Goal: Task Accomplishment & Management: Manage account settings

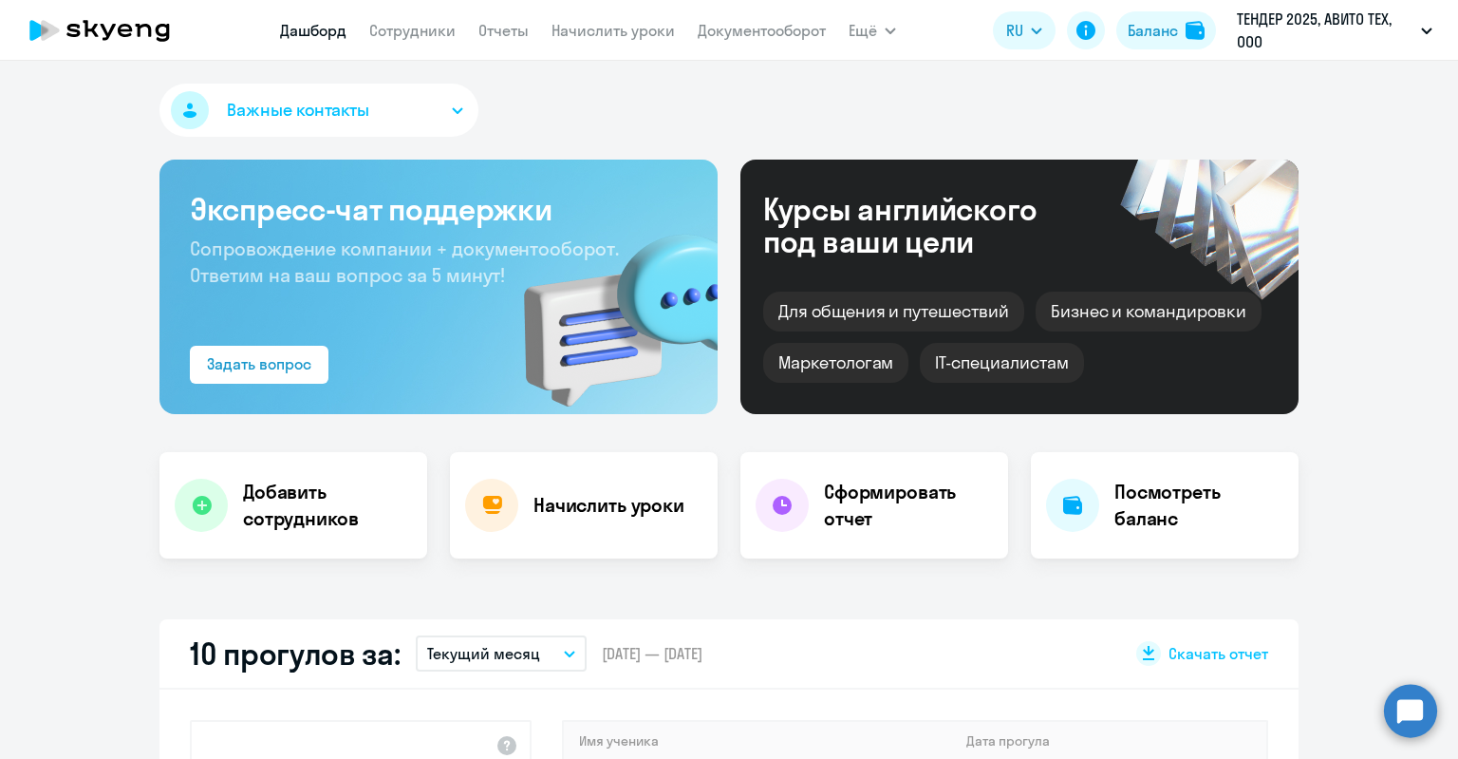
select select "30"
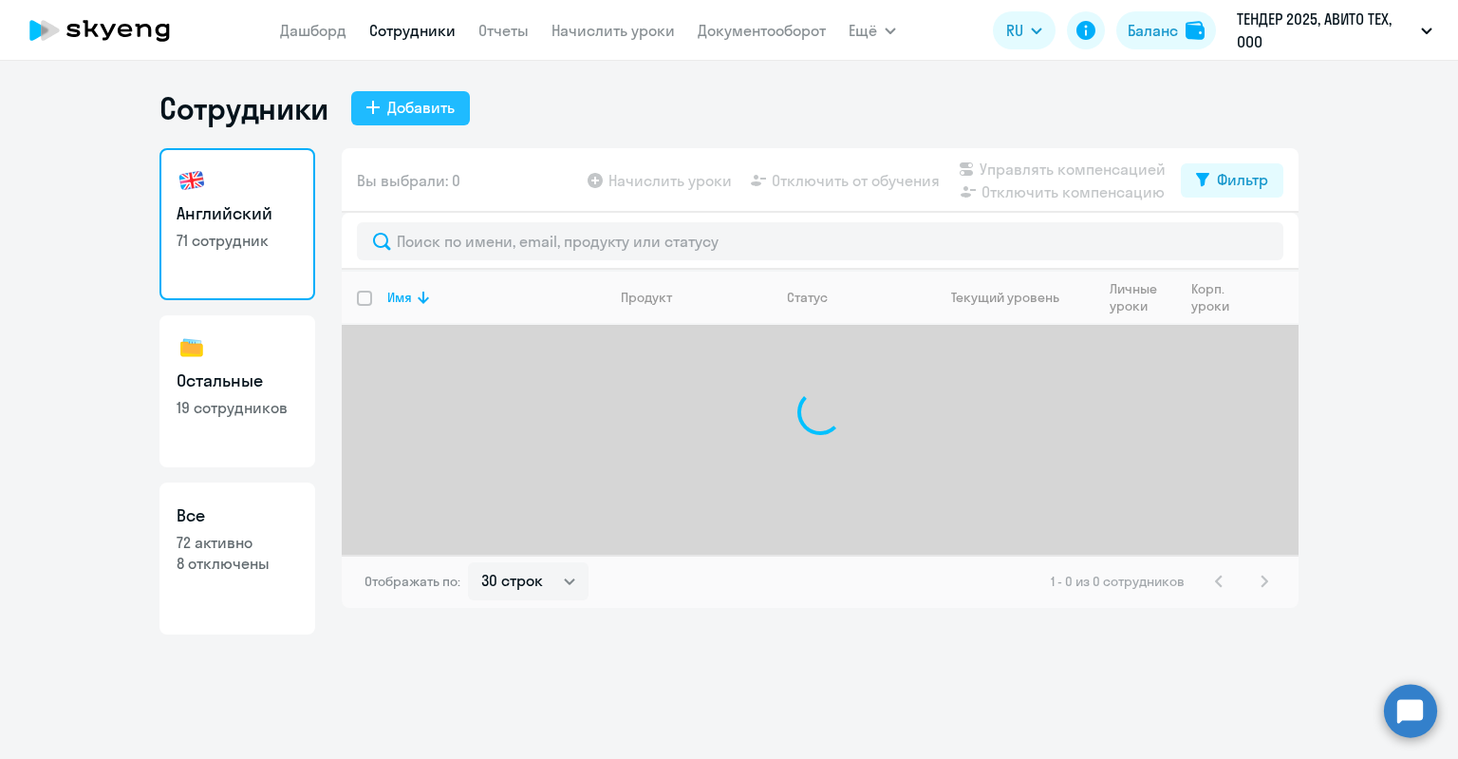
click at [373, 108] on icon at bounding box center [372, 107] width 13 height 13
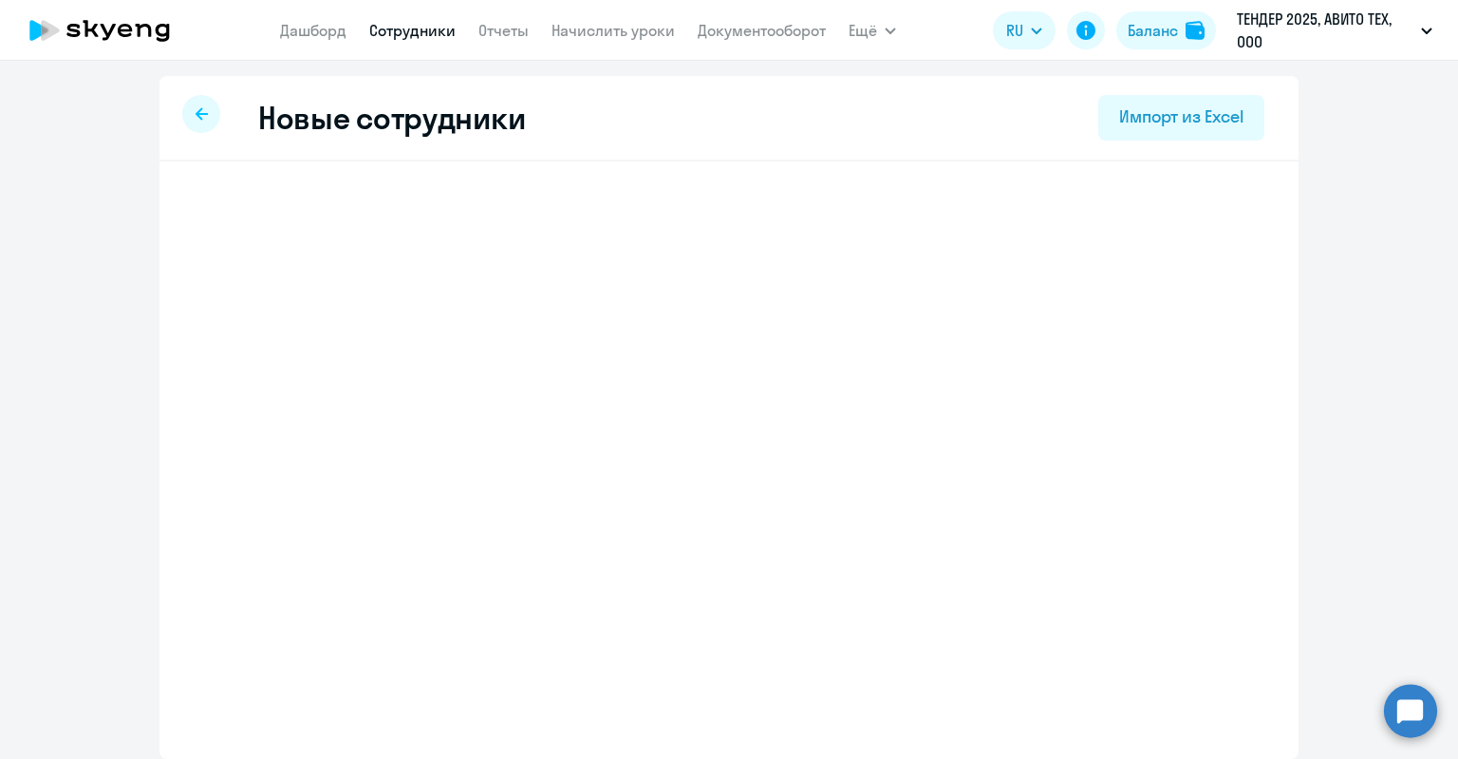
select select "english_adult_not_native_speaker"
select select "3"
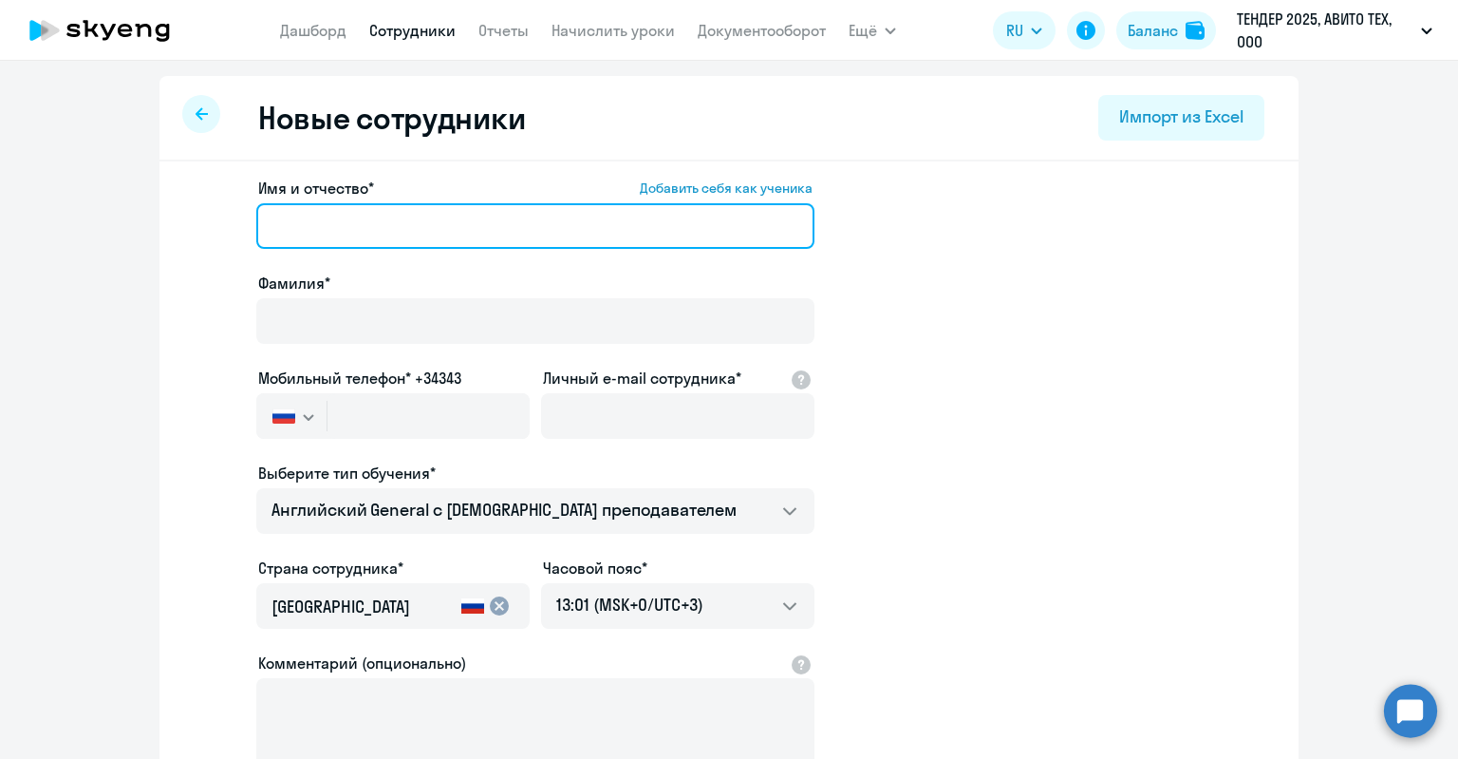
click at [420, 236] on input "Имя и отчество* Добавить себя как ученика" at bounding box center [535, 226] width 558 height 46
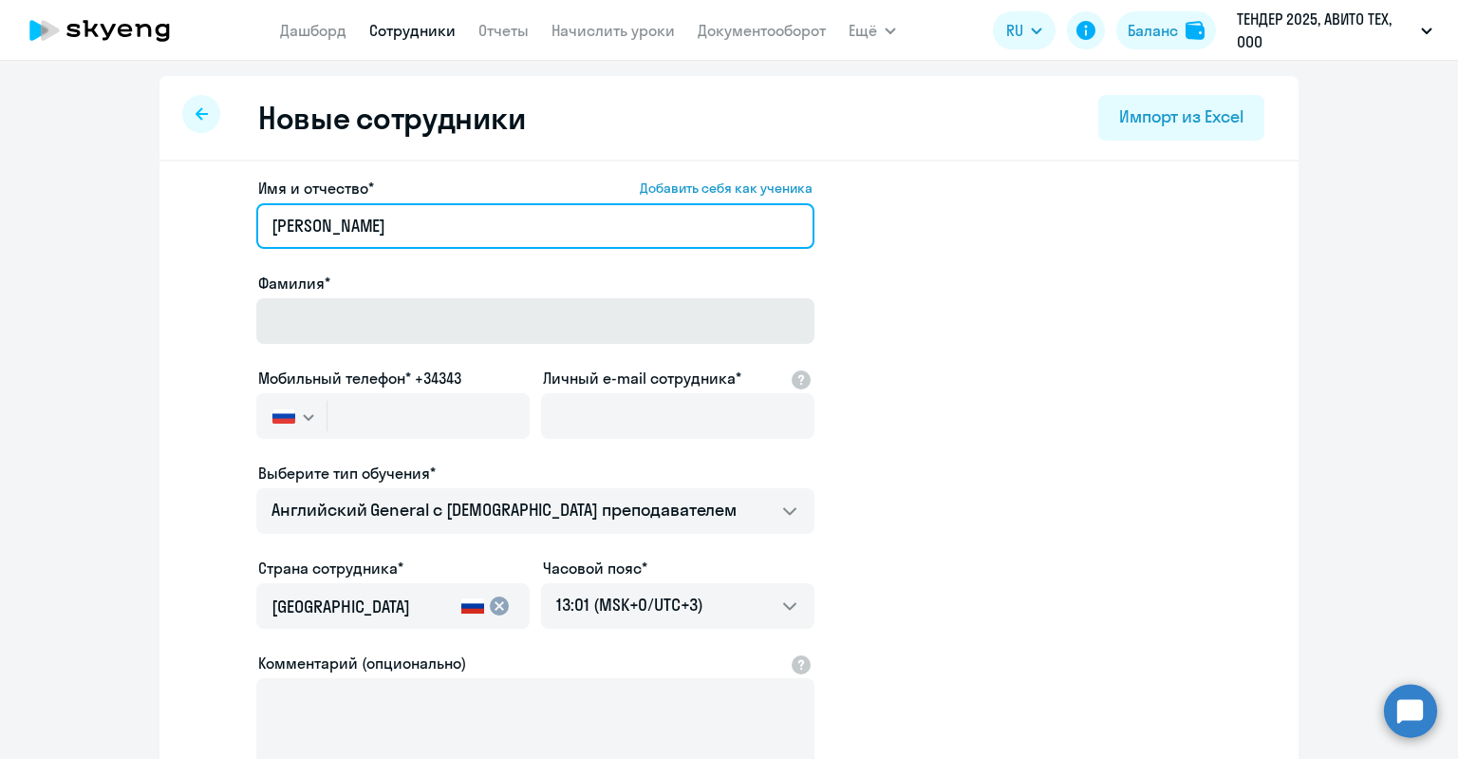
type input "Мария"
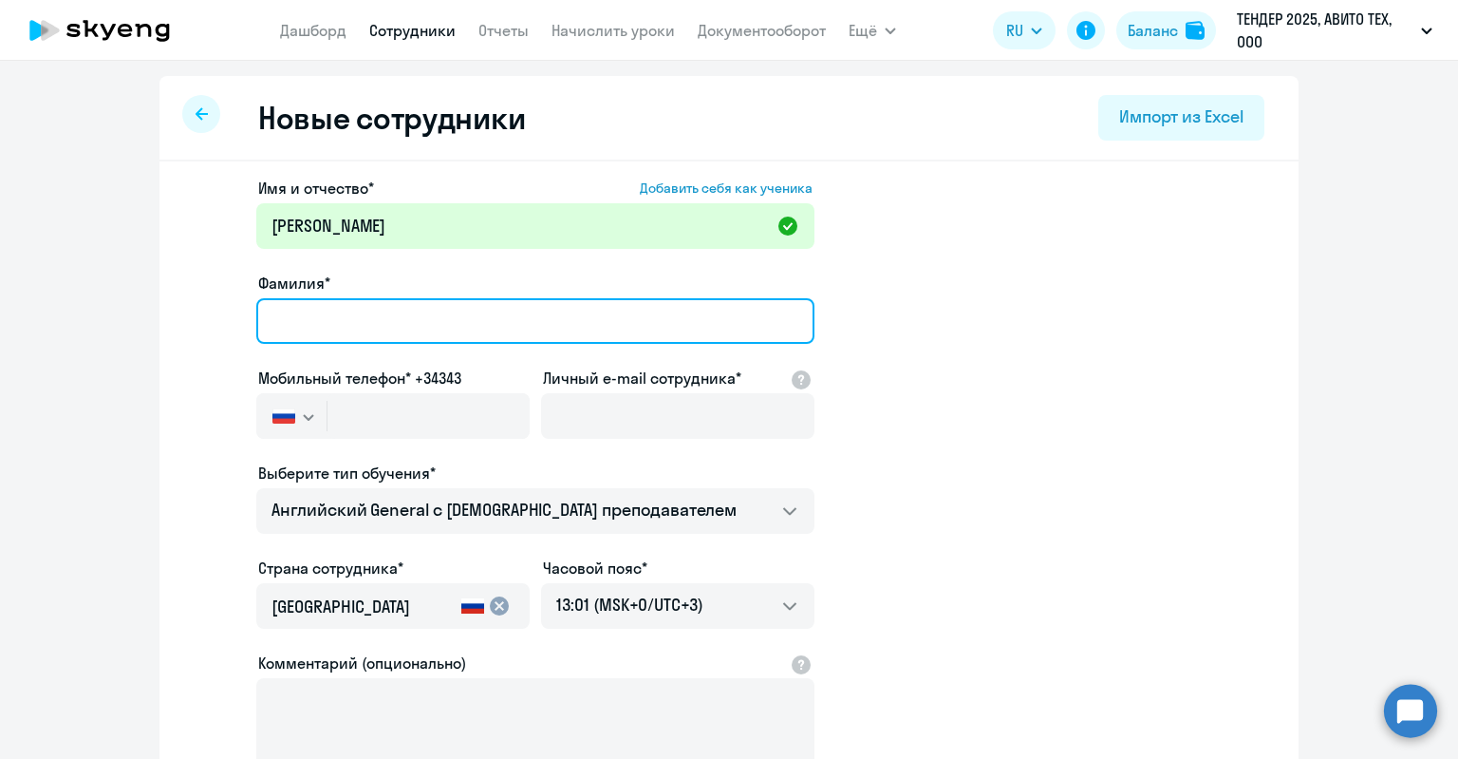
click at [406, 305] on input "Фамилия*" at bounding box center [535, 321] width 558 height 46
type input "Яровая"
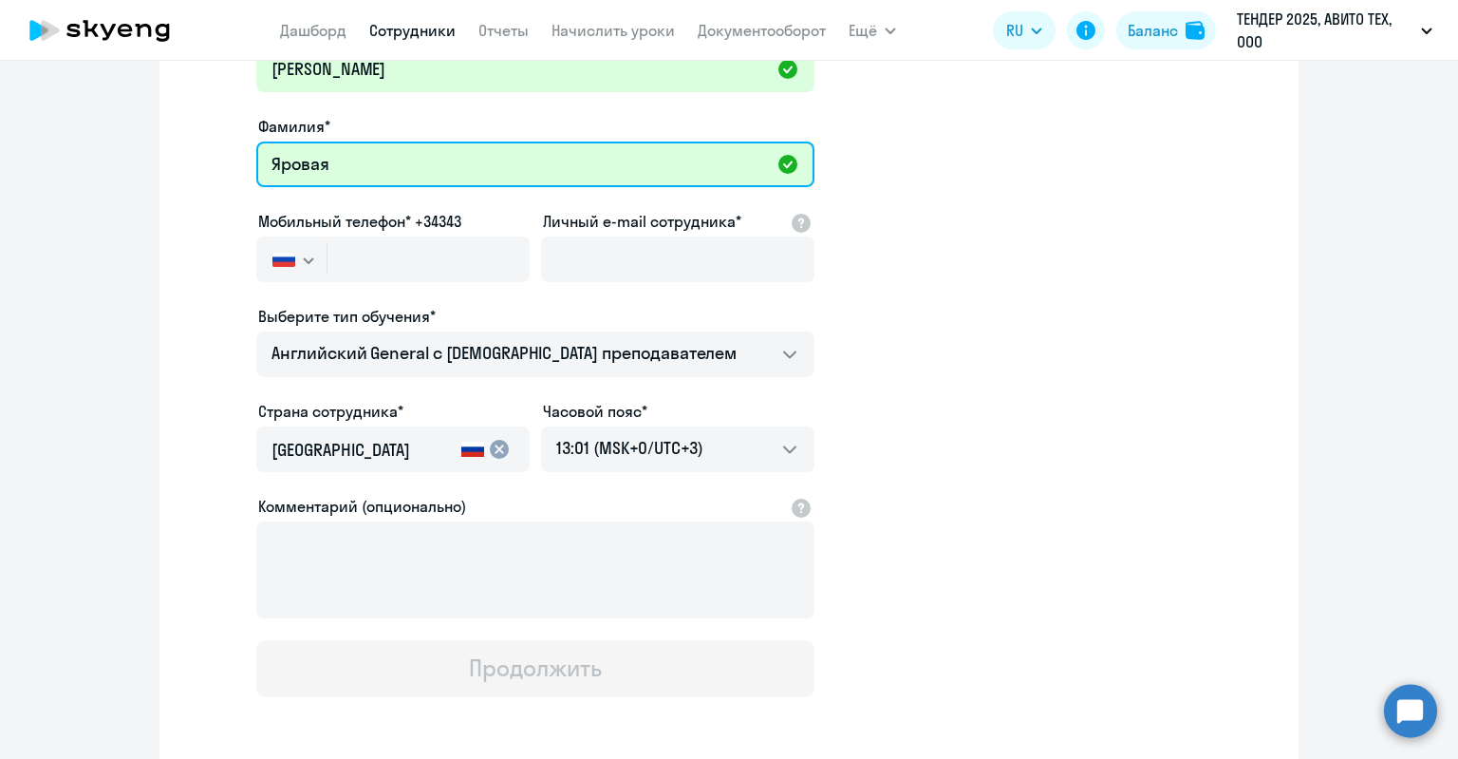
scroll to position [190, 0]
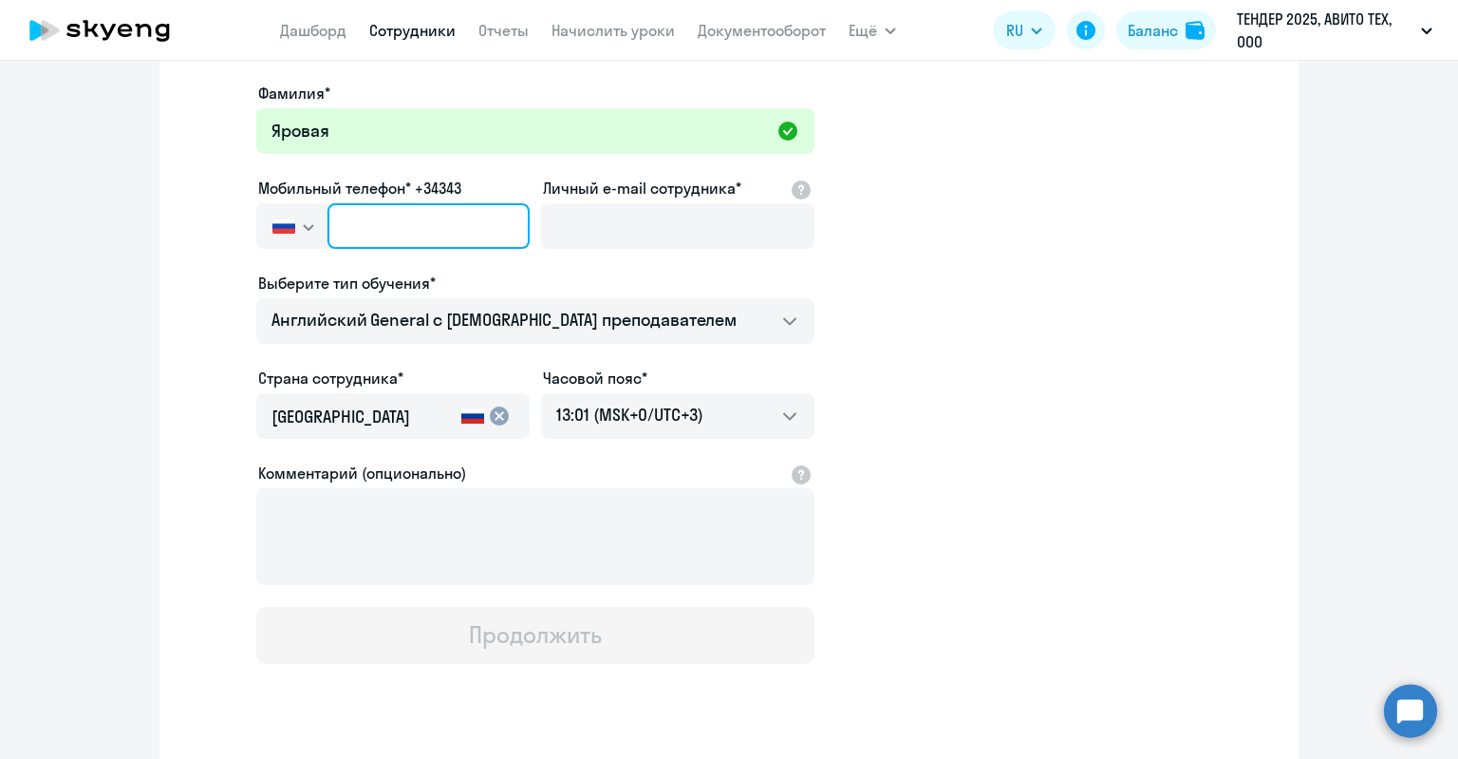
click at [441, 216] on input "text" at bounding box center [429, 226] width 202 height 46
paste input "+7 915 348-92-72"
type input "+7 915 348-92-72"
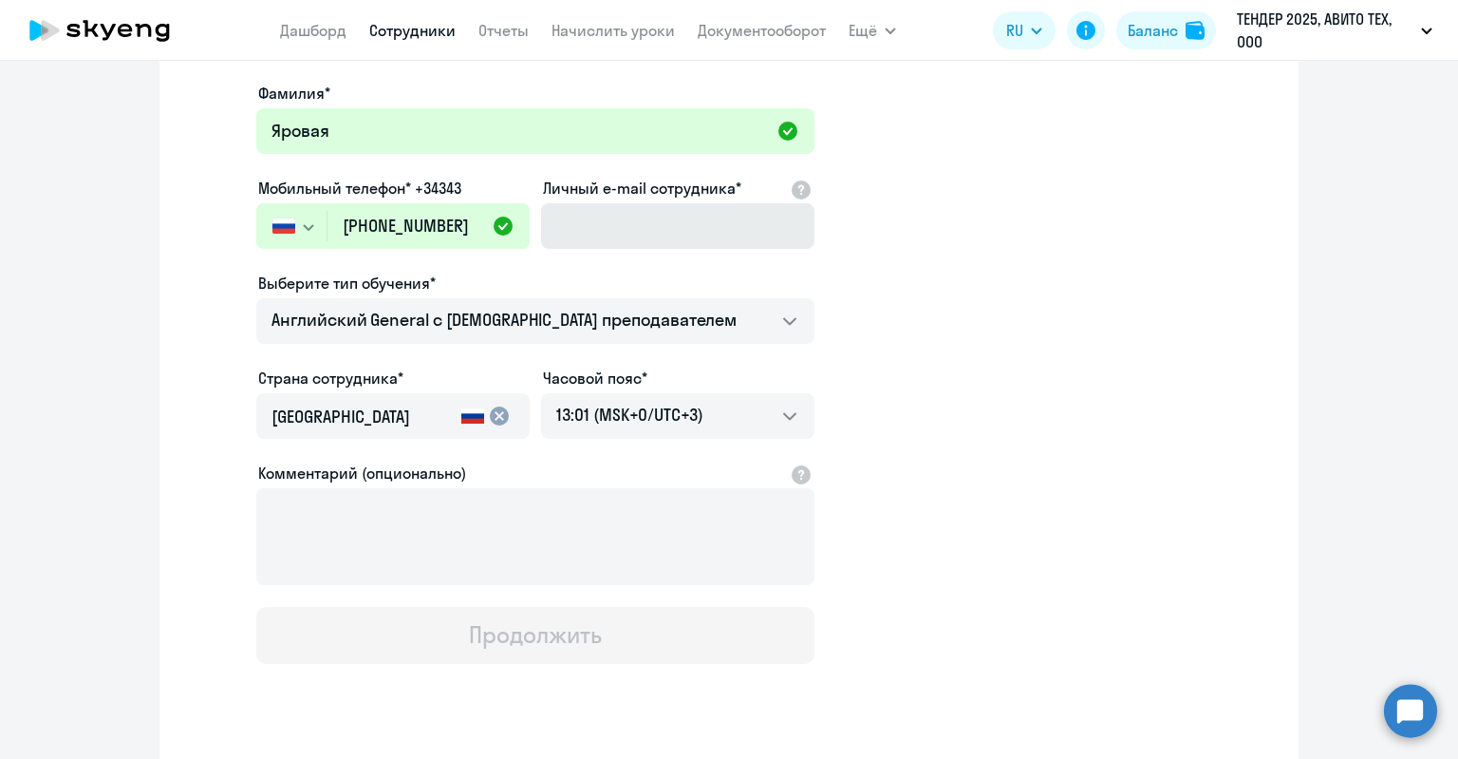
click at [769, 200] on div "Личный e-mail сотрудника*" at bounding box center [677, 217] width 273 height 80
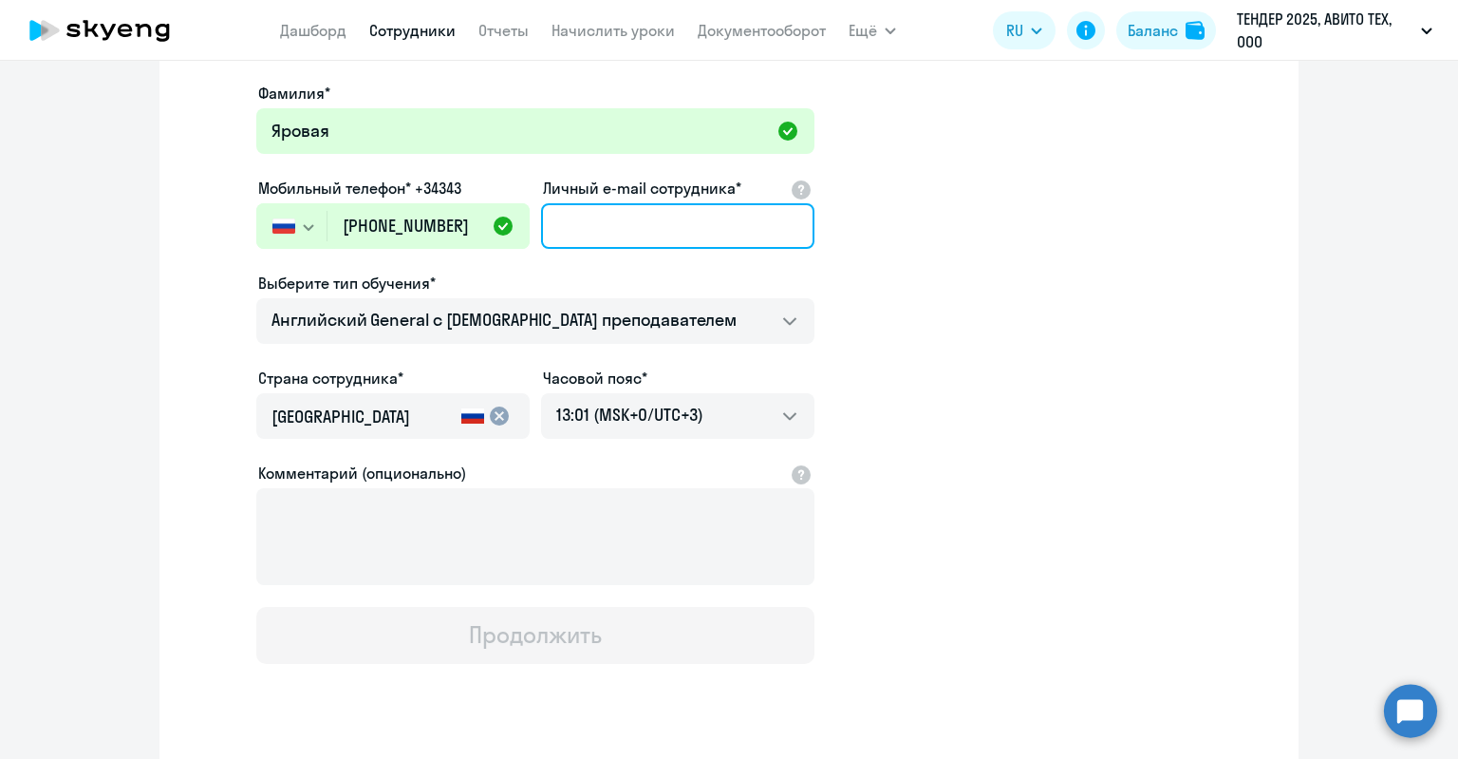
click at [761, 214] on input "Личный e-mail сотрудника*" at bounding box center [677, 226] width 273 height 46
paste input "[EMAIL_ADDRESS][DOMAIN_NAME]"
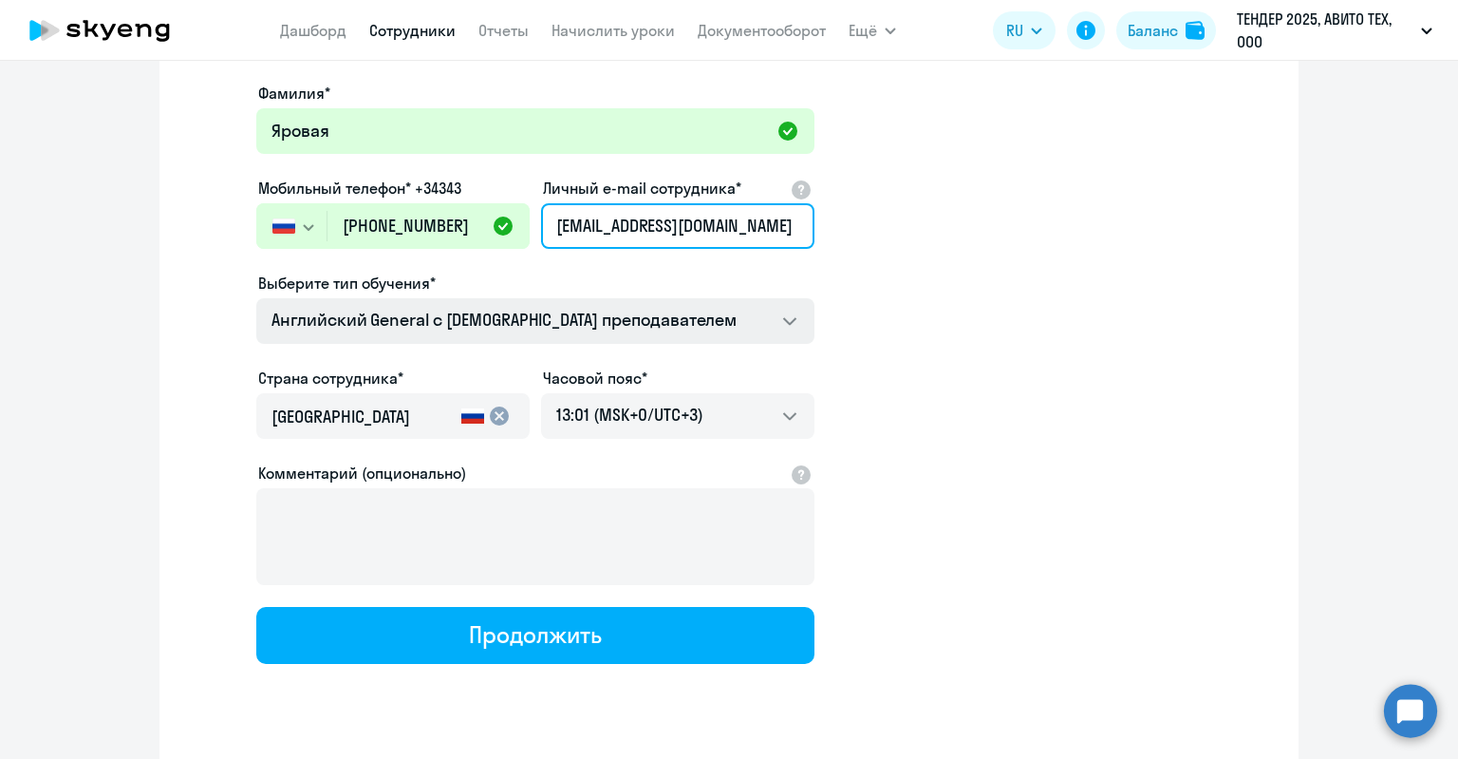
type input "[EMAIL_ADDRESS][DOMAIN_NAME]"
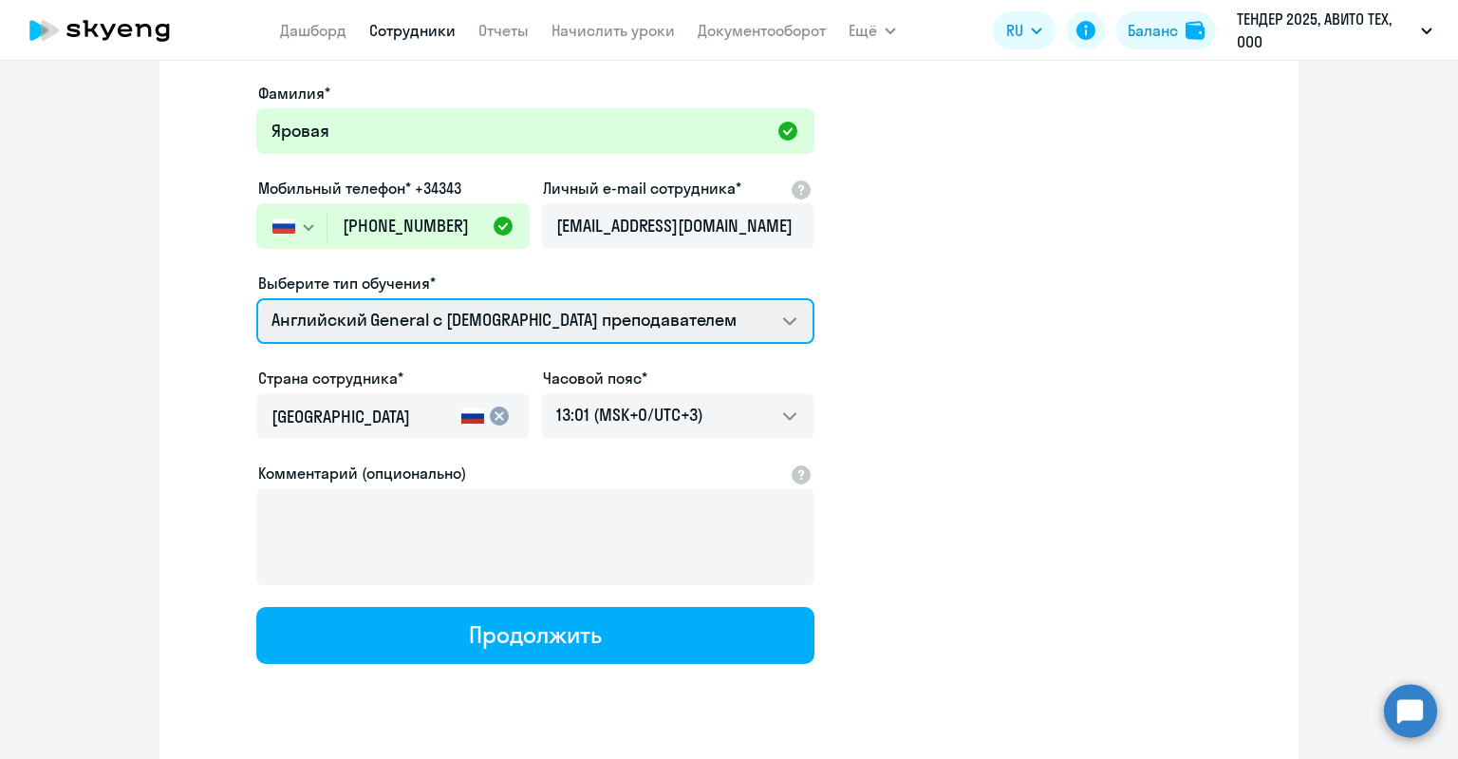
click at [691, 301] on select "Screening Test Английский General с англоговорящим преподавателем Английский Ge…" at bounding box center [535, 321] width 558 height 46
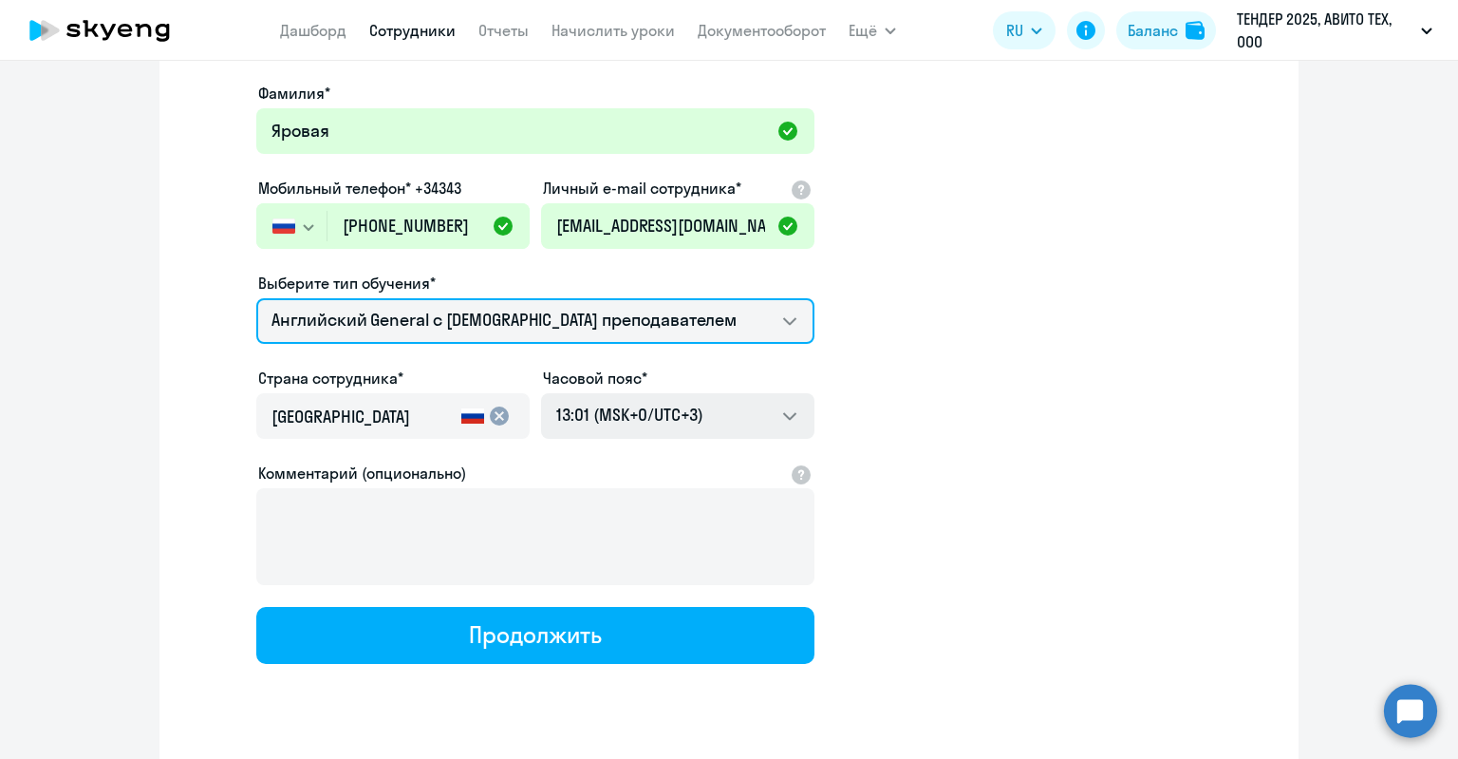
select select "english_adult_native_speaker"
click at [256, 298] on select "Screening Test Английский General с англоговорящим преподавателем Английский Ge…" at bounding box center [535, 321] width 558 height 46
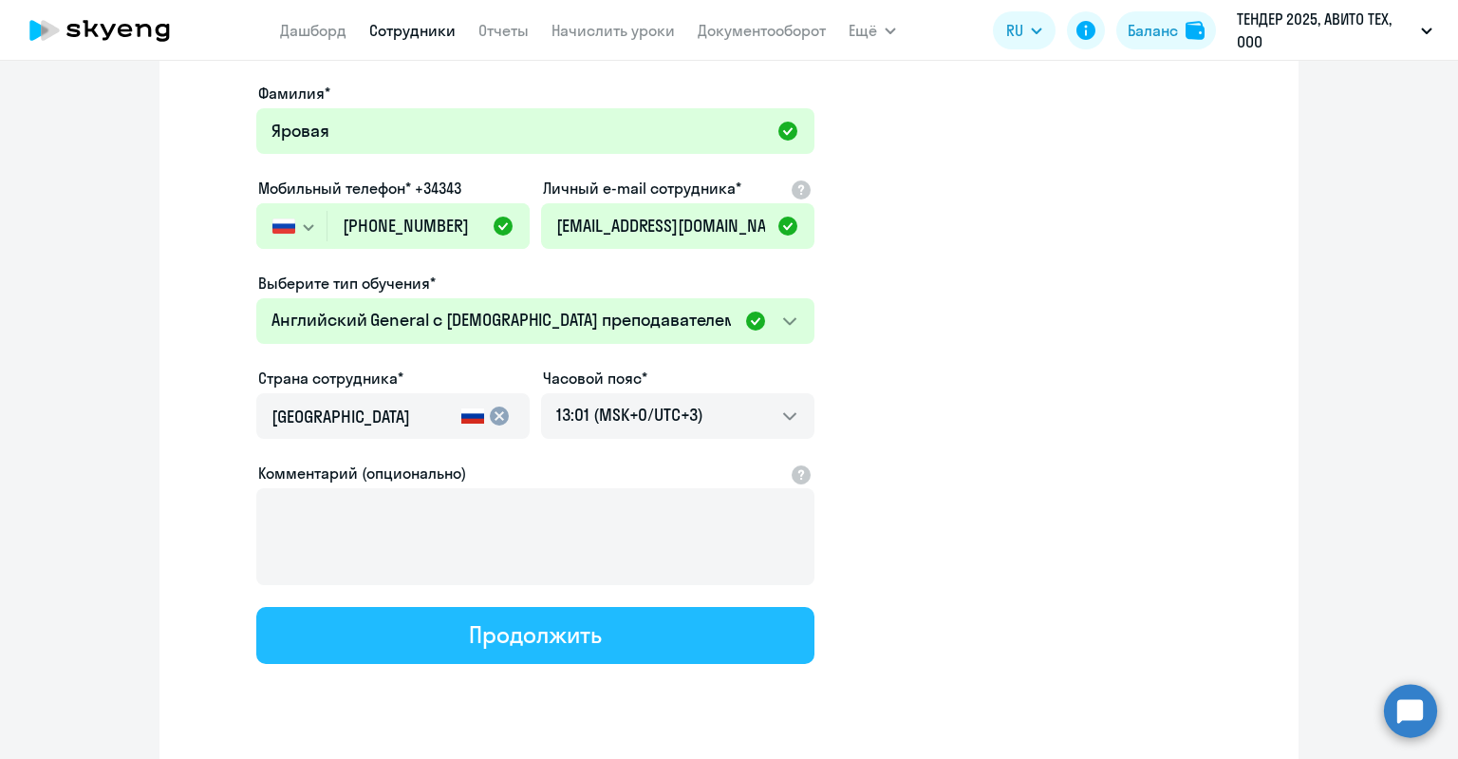
click at [648, 654] on button "Продолжить" at bounding box center [535, 635] width 558 height 57
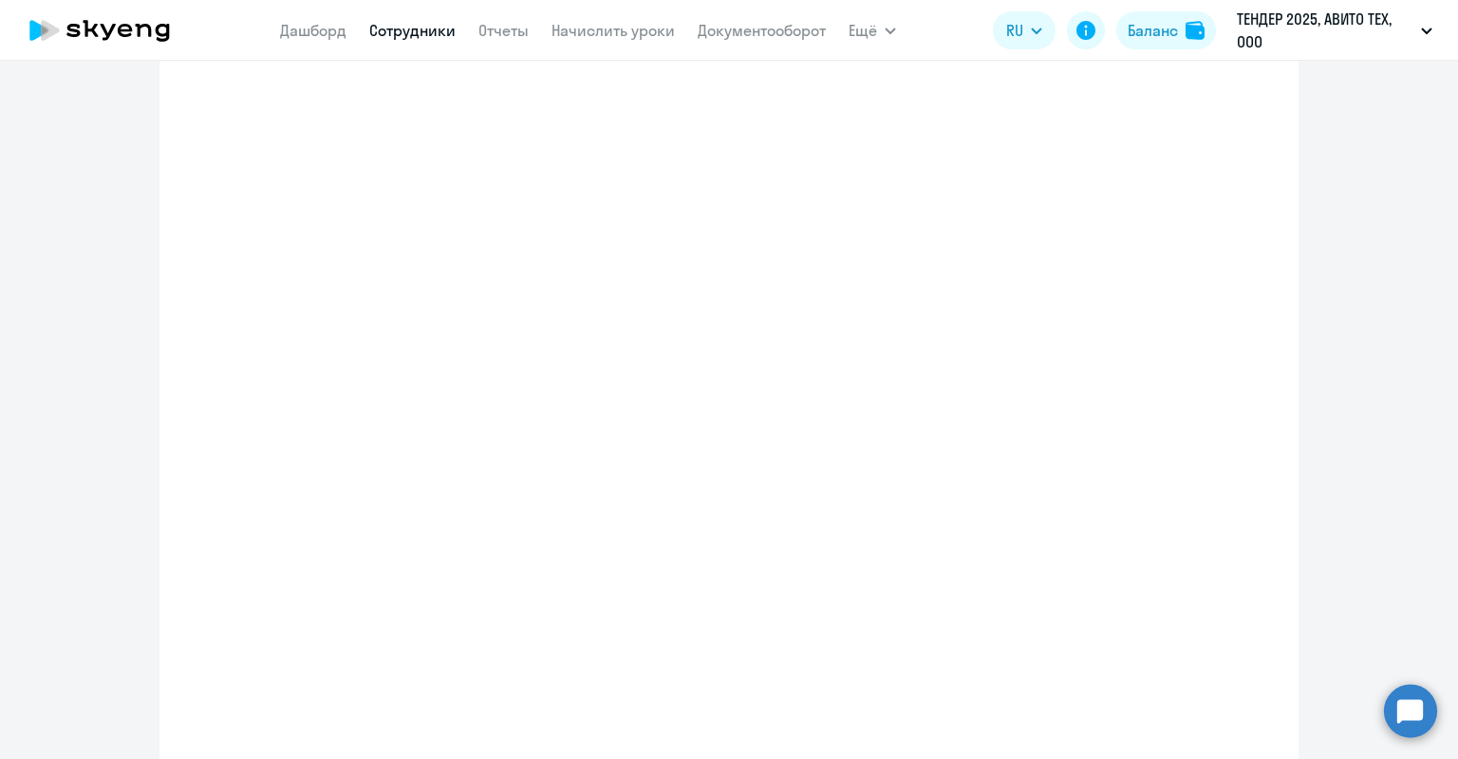
scroll to position [298, 0]
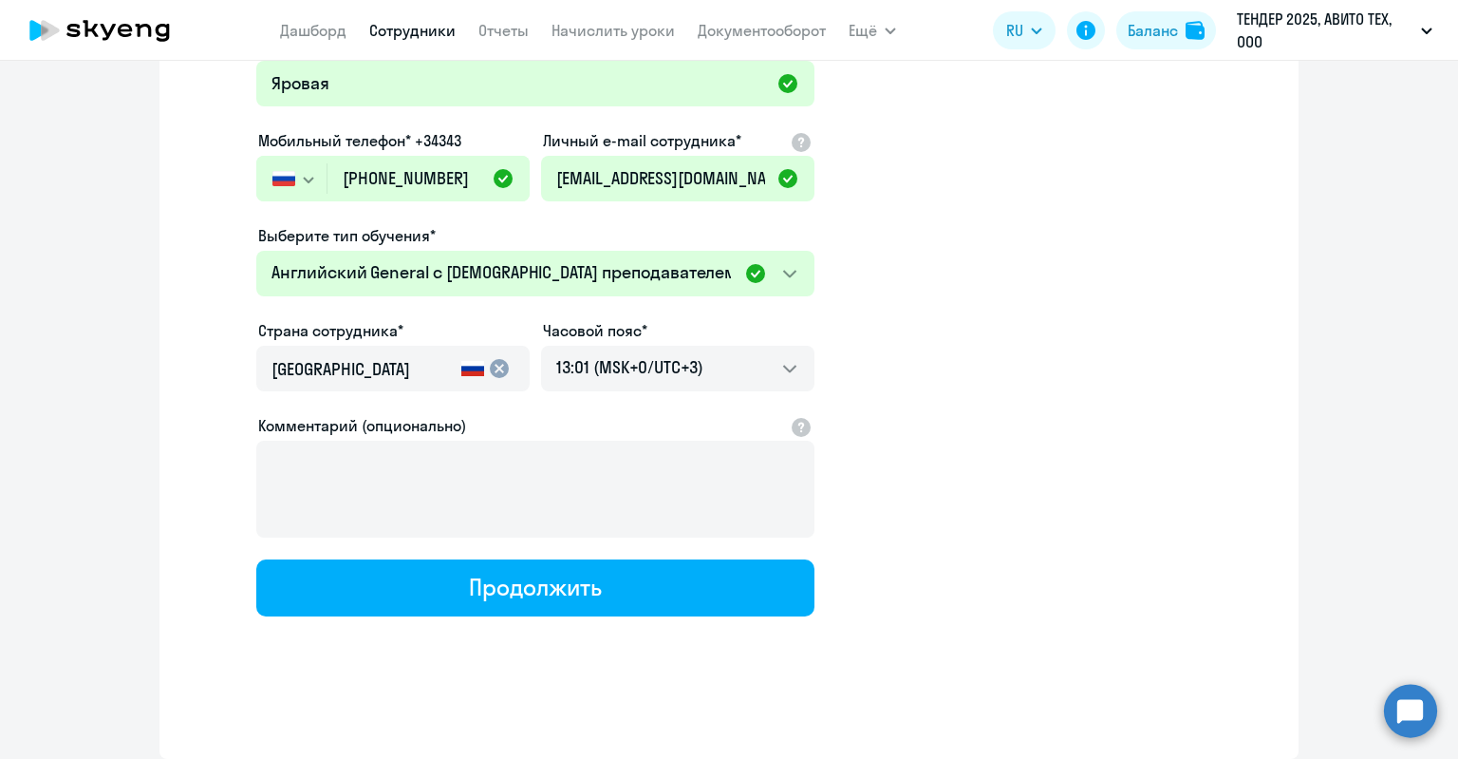
select select "english_adult_native_speaker"
select select "3"
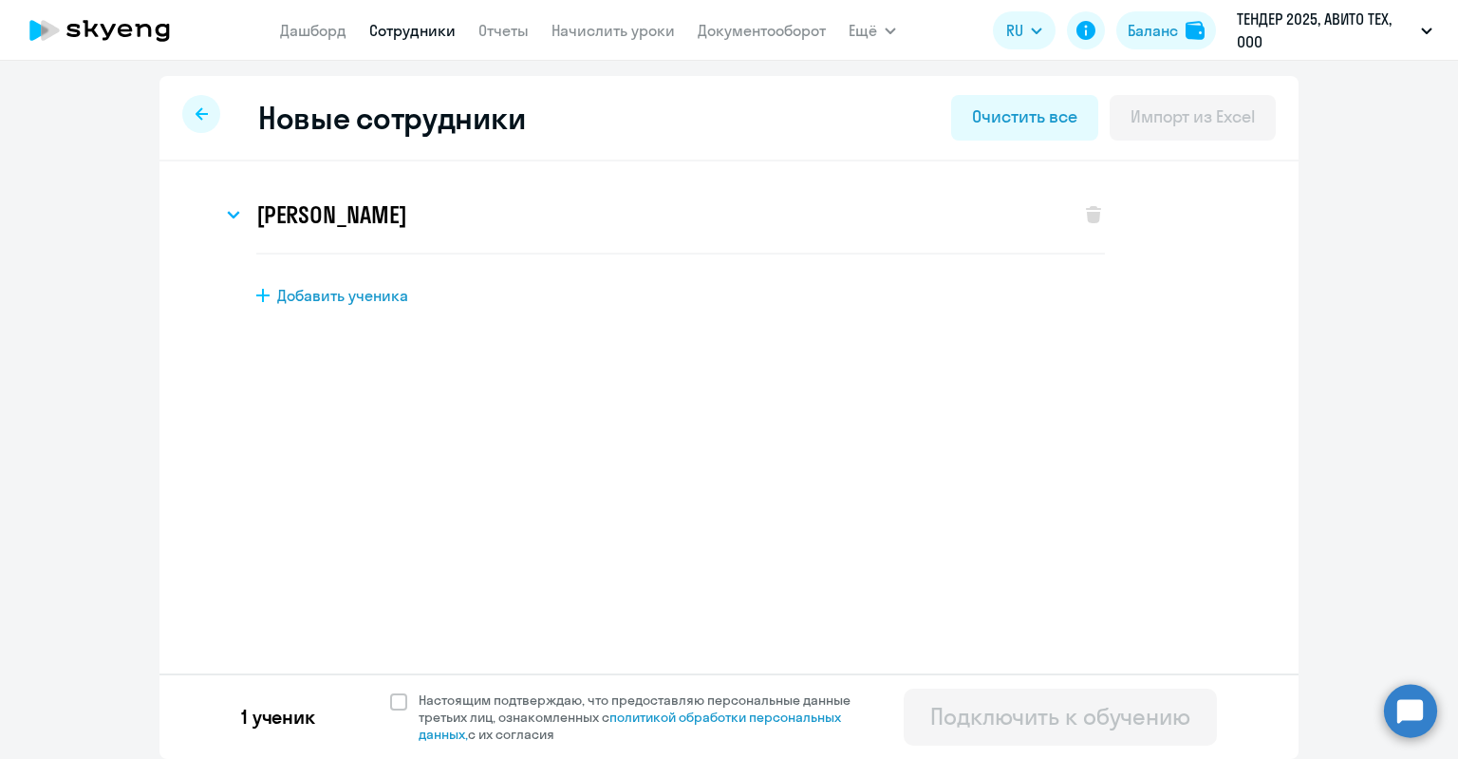
scroll to position [0, 0]
click at [528, 694] on span "Настоящим подтверждаю, что предоставляю персональные данные третьих лиц, ознако…" at bounding box center [646, 716] width 455 height 51
click at [390, 691] on input "Настоящим подтверждаю, что предоставляю персональные данные третьих лиц, ознако…" at bounding box center [389, 690] width 1 height 1
checkbox input "true"
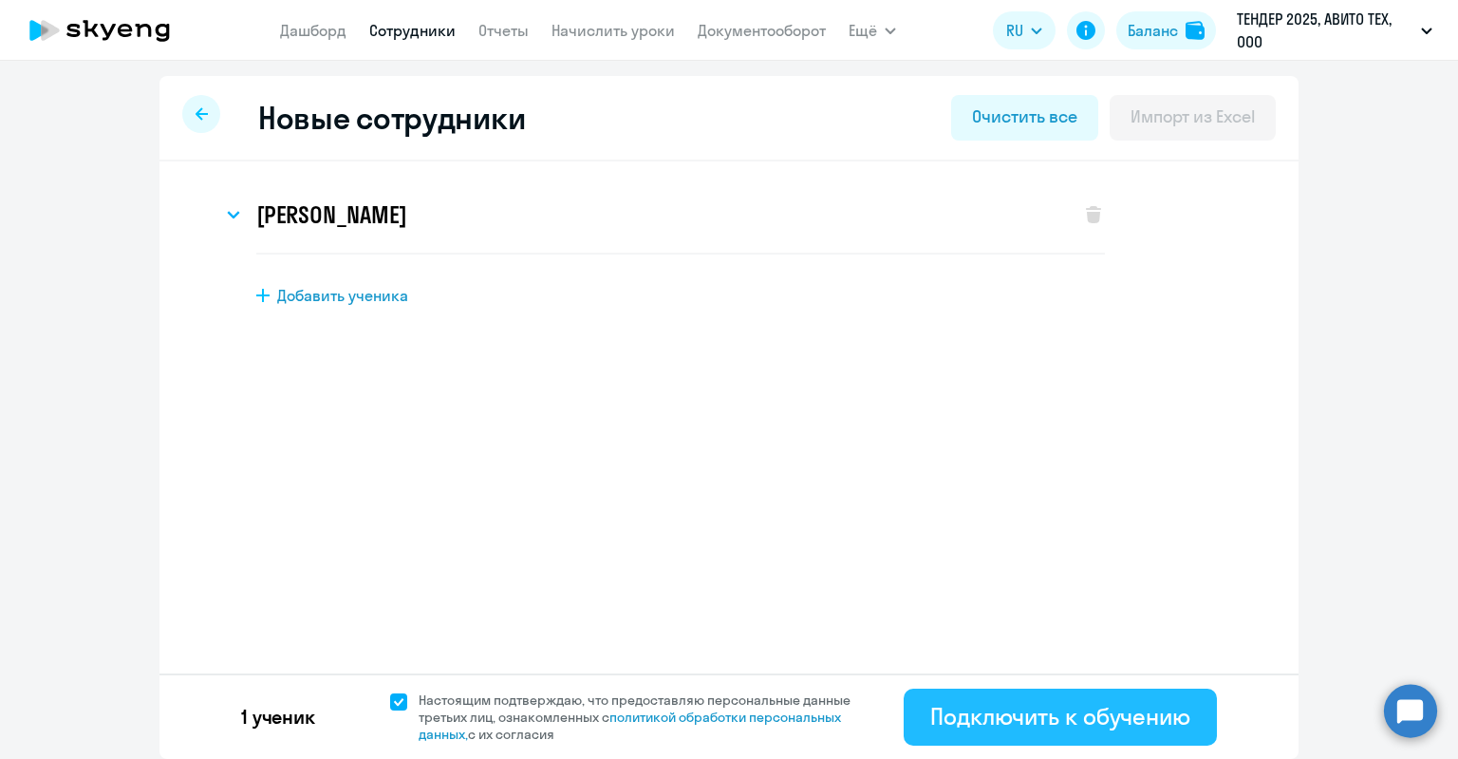
click at [1029, 724] on div "Подключить к обучению" at bounding box center [1060, 716] width 260 height 30
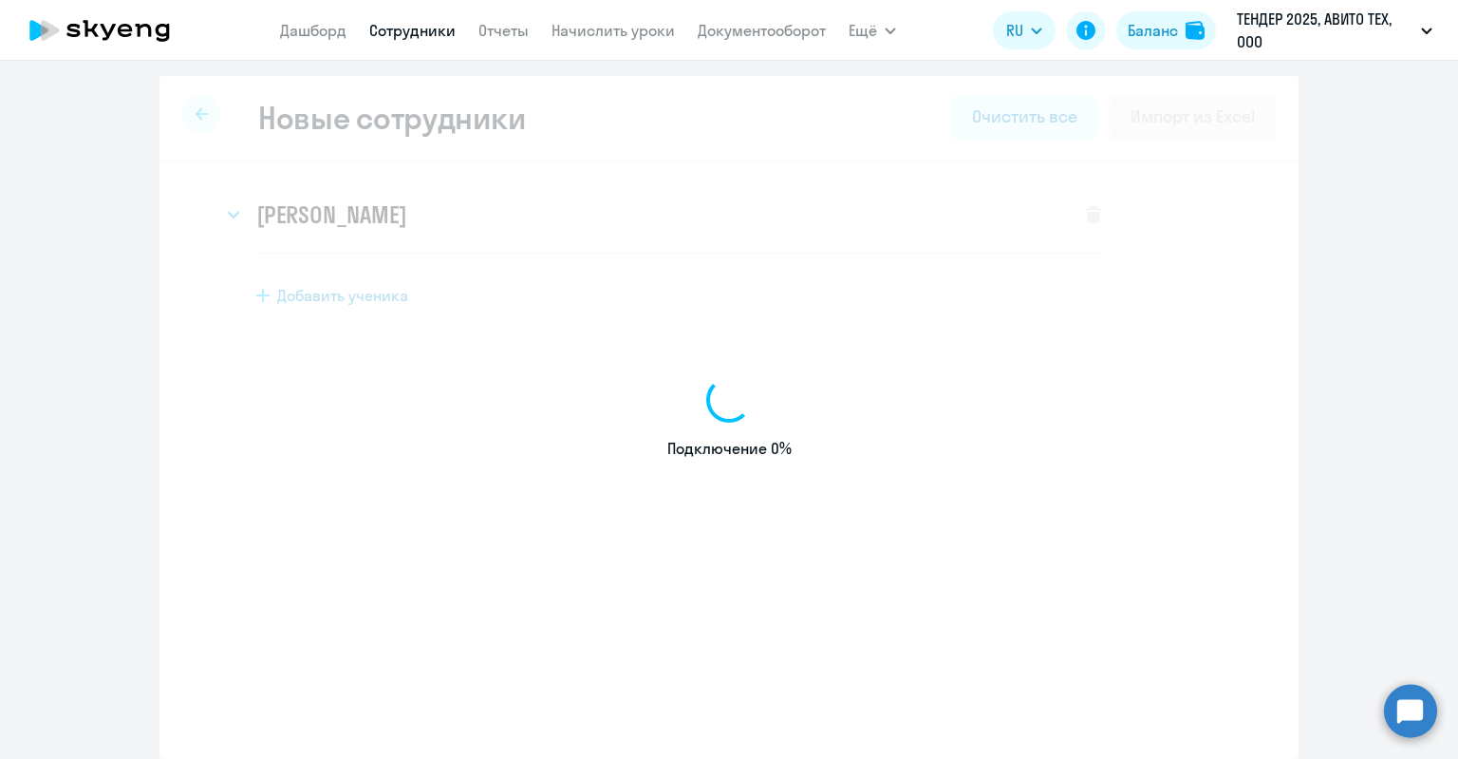
select select "english_adult_not_native_speaker"
select select "3"
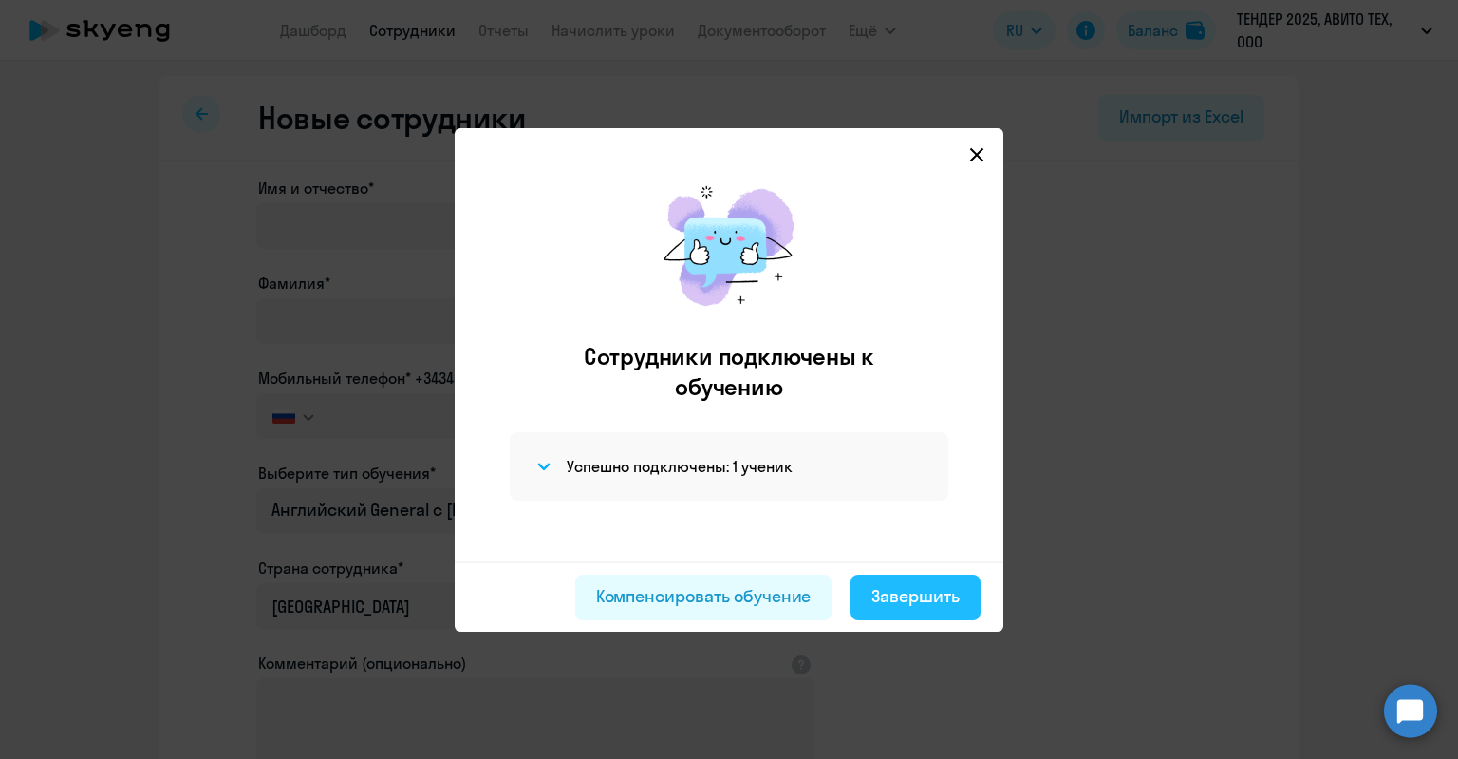
click at [918, 590] on div "Завершить" at bounding box center [916, 596] width 88 height 25
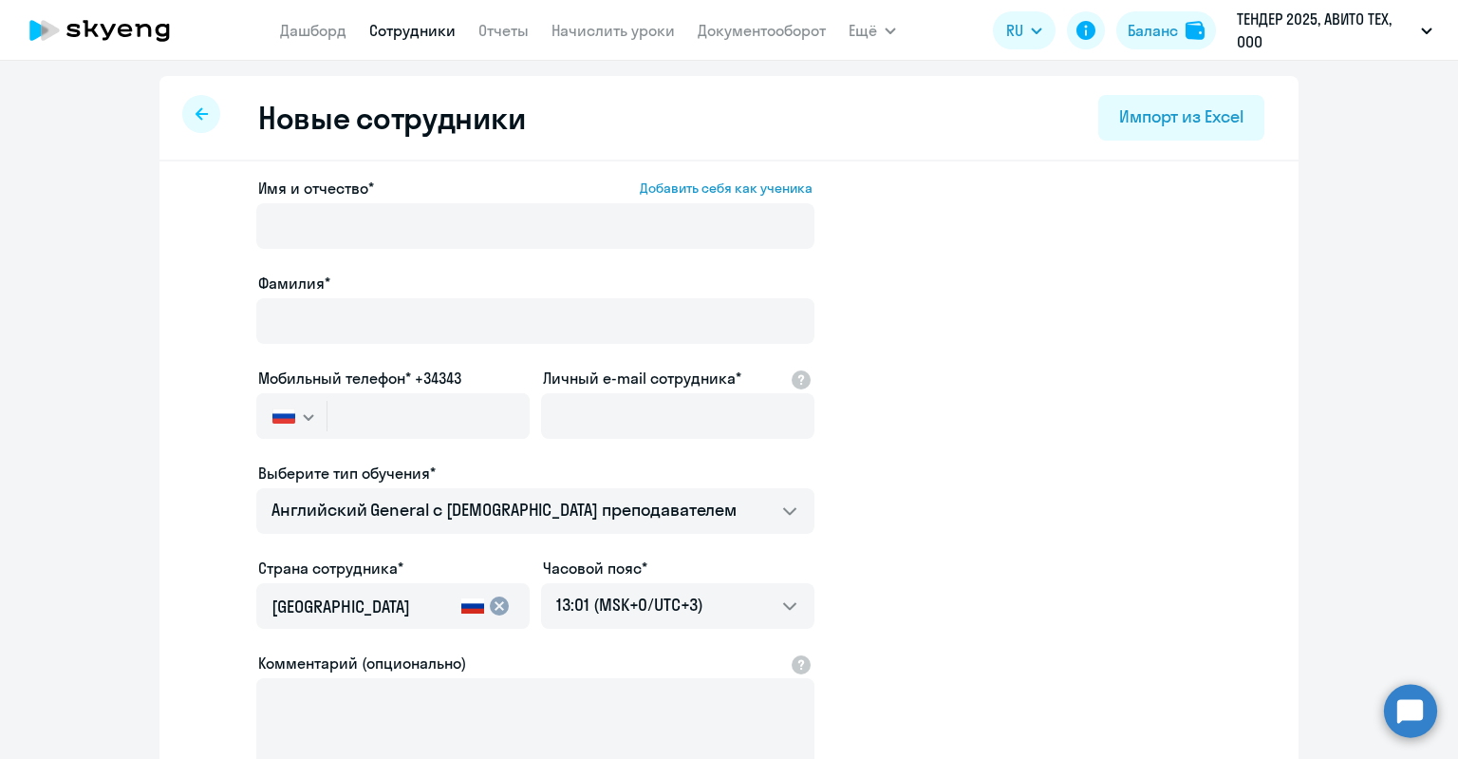
select select "30"
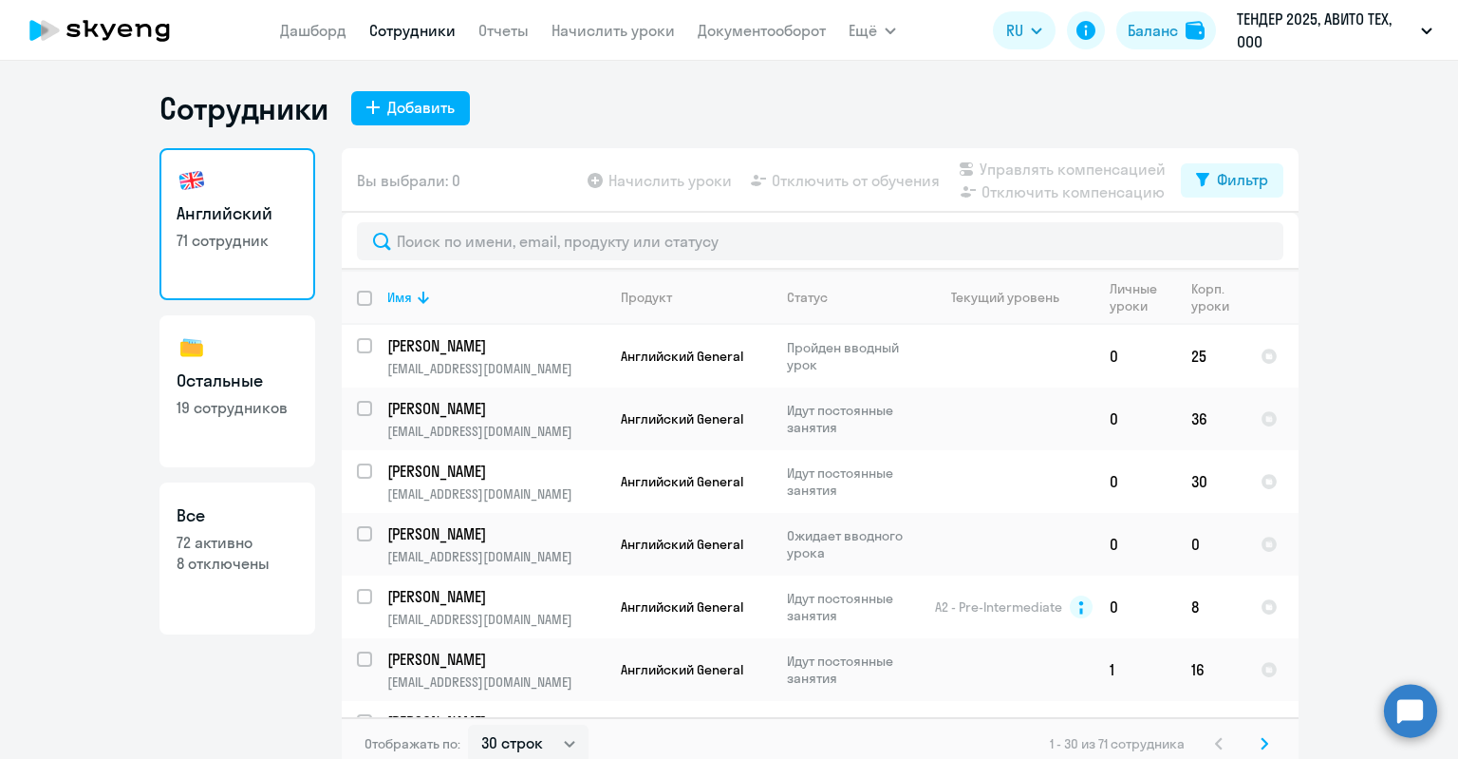
click at [230, 543] on p "72 активно" at bounding box center [238, 542] width 122 height 21
select select "30"
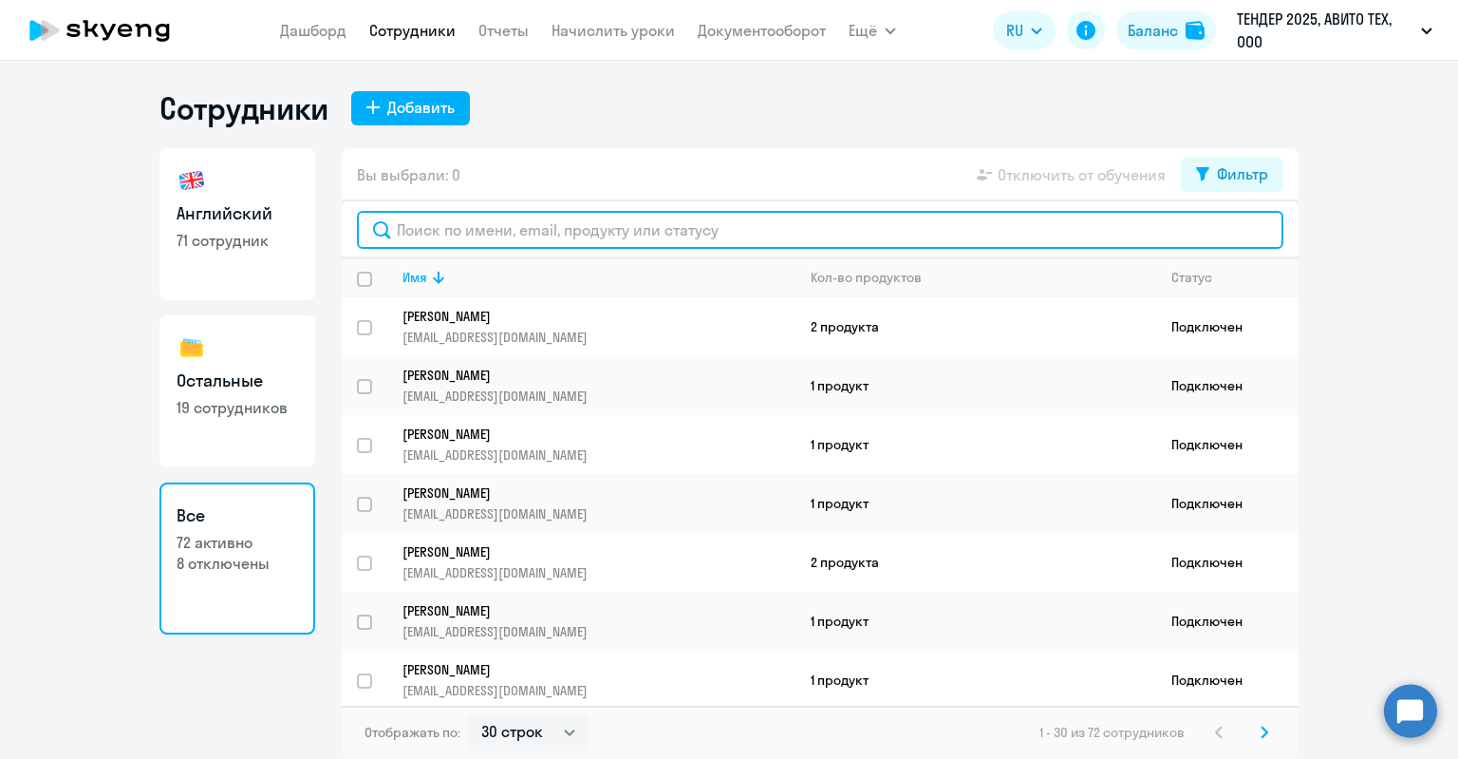
click at [491, 235] on input "text" at bounding box center [820, 230] width 927 height 38
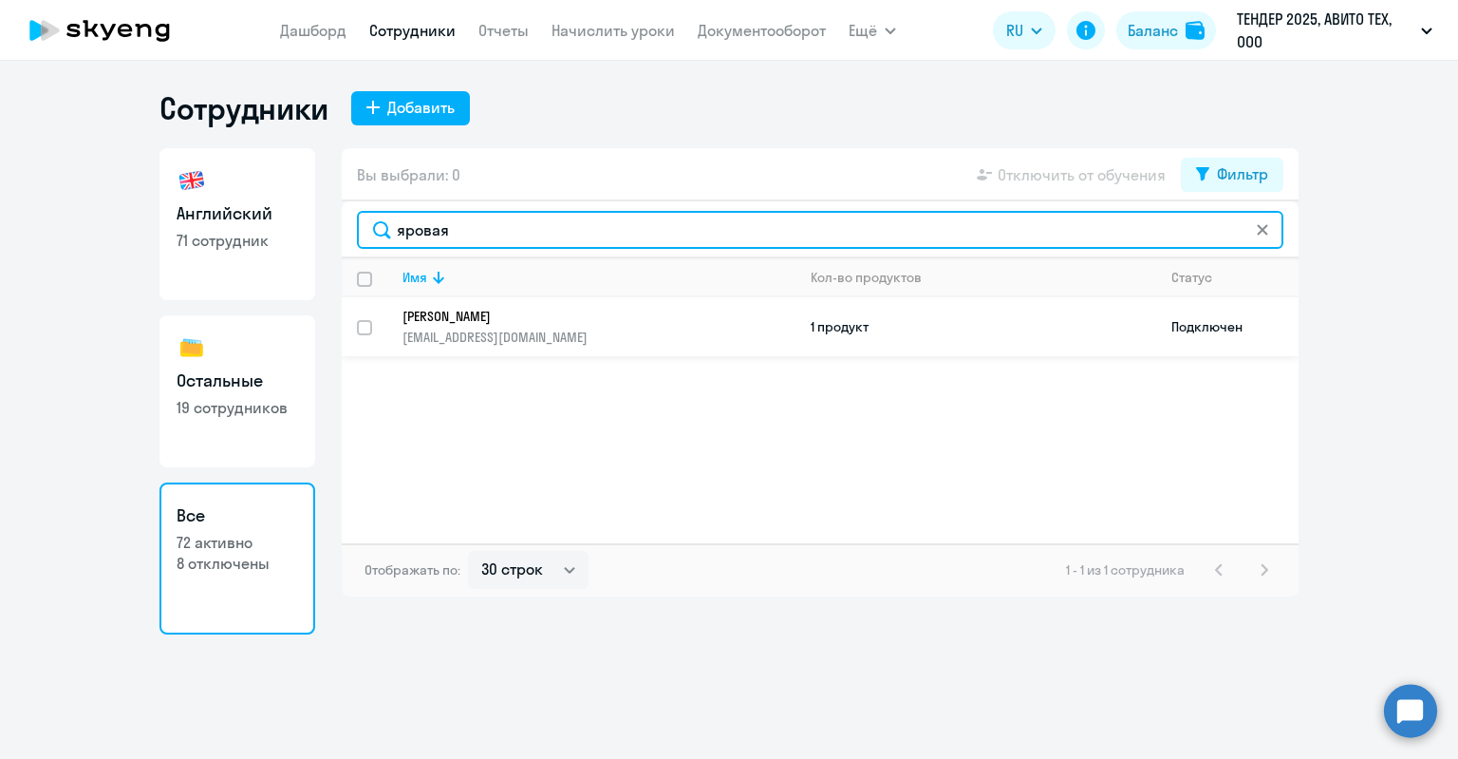
type input "яровая"
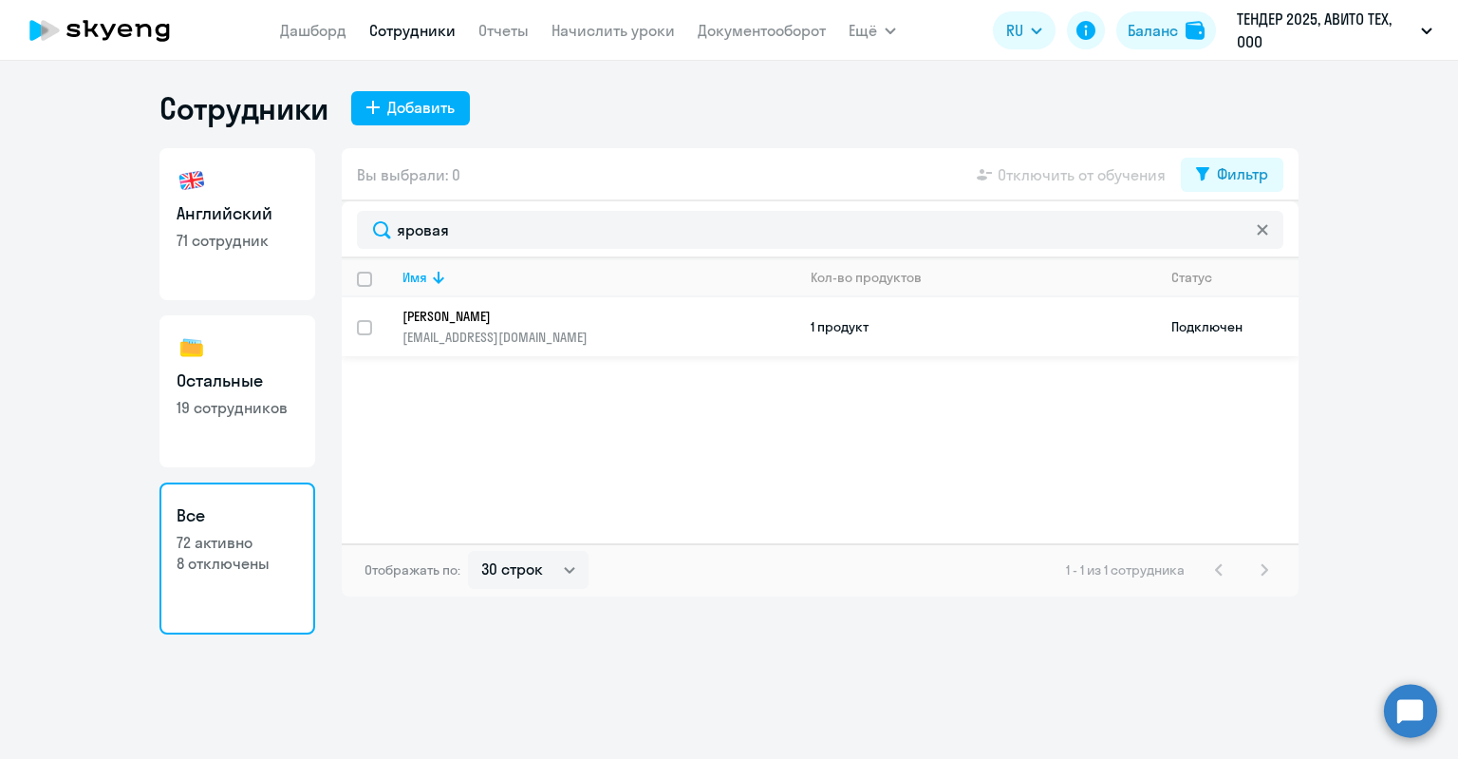
click at [517, 329] on p "[EMAIL_ADDRESS][DOMAIN_NAME]" at bounding box center [599, 337] width 392 height 17
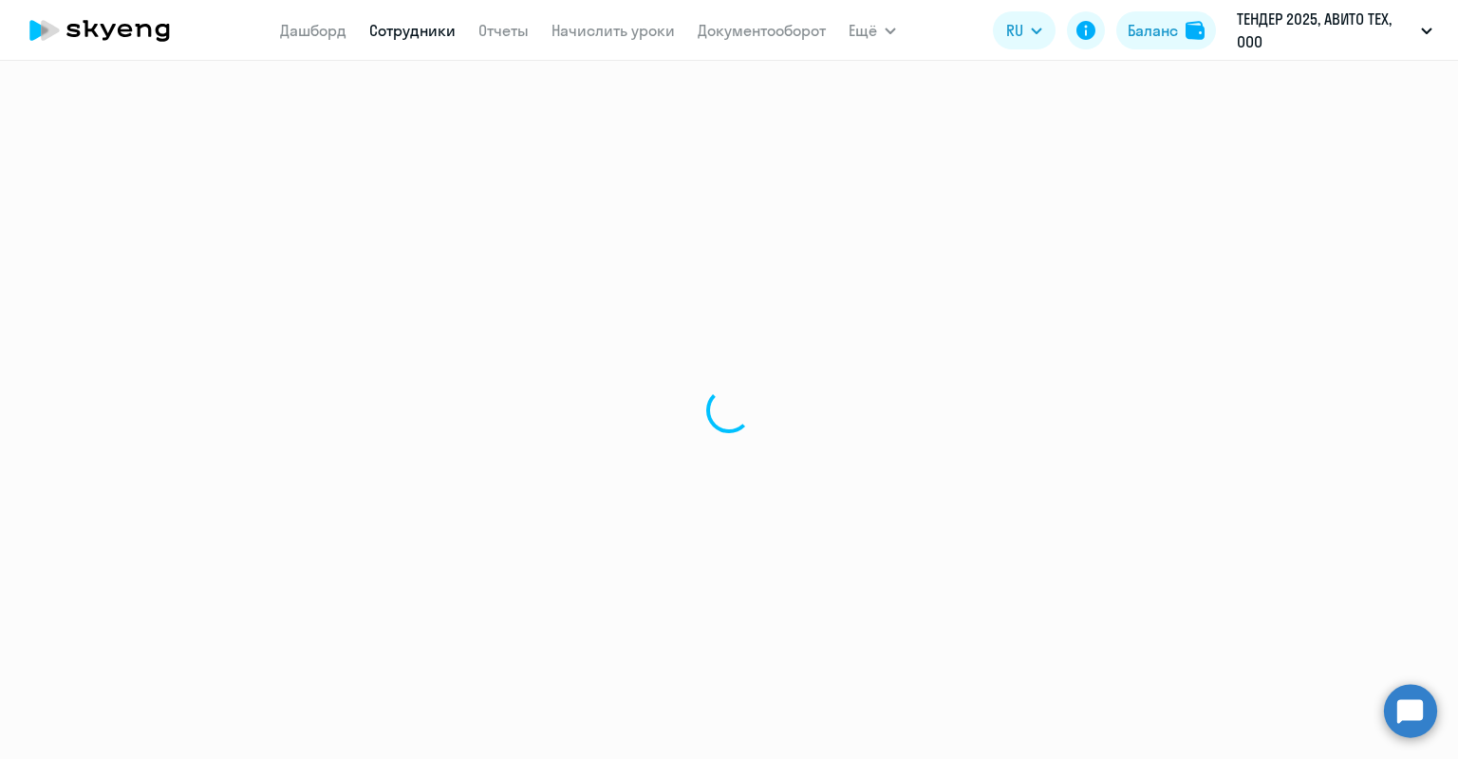
select select "english"
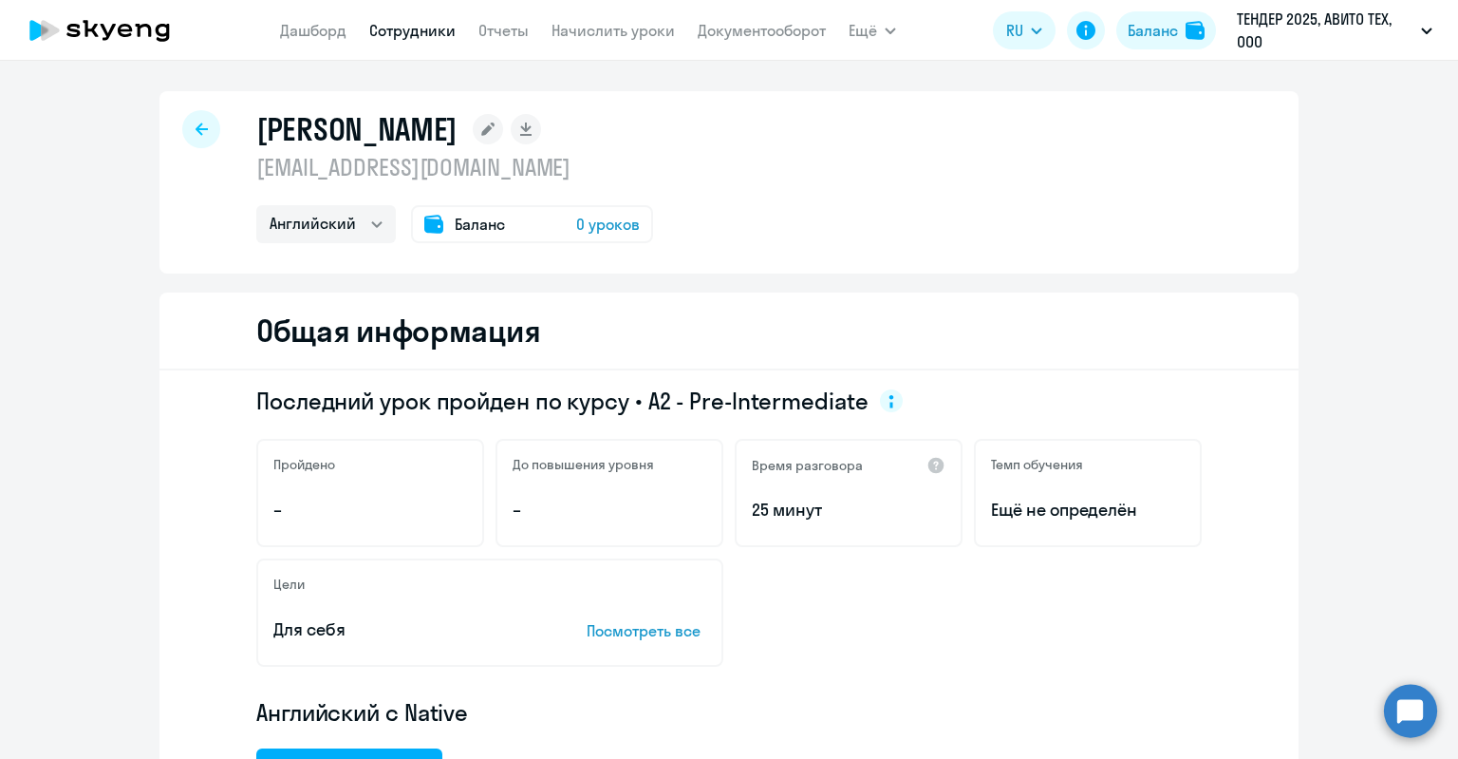
click at [509, 216] on div "Баланс 0 уроков" at bounding box center [532, 224] width 242 height 38
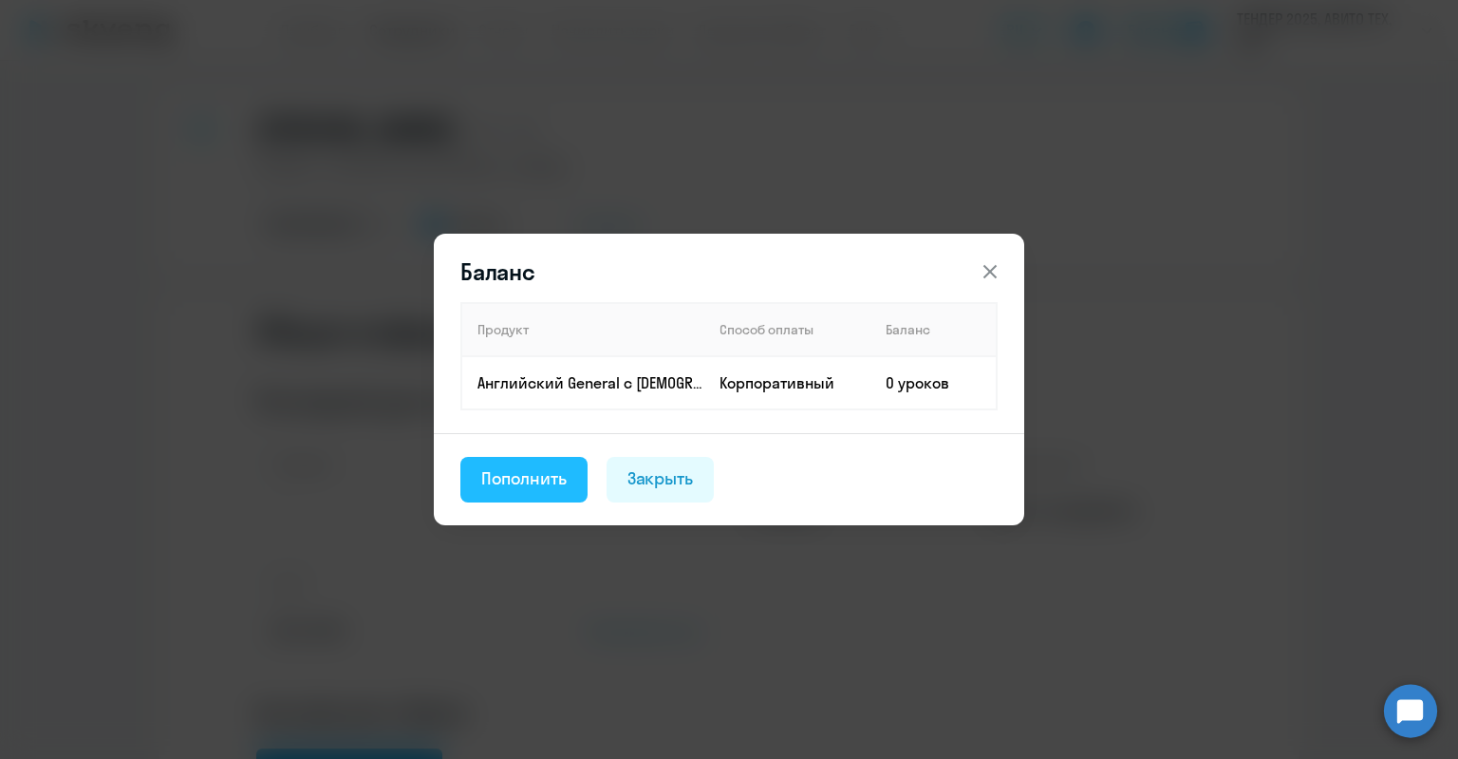
click at [501, 476] on div "Пополнить" at bounding box center [523, 478] width 85 height 25
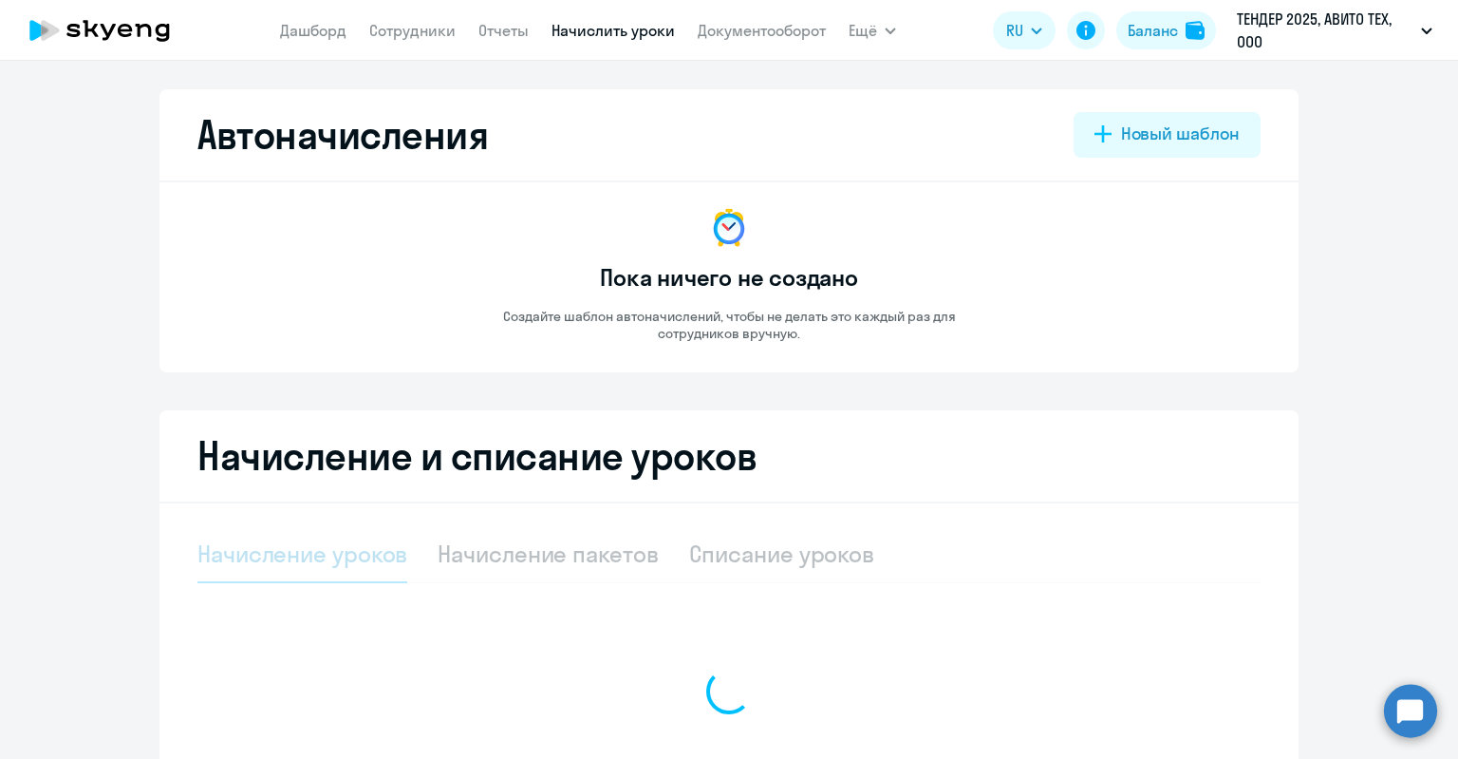
select select "10"
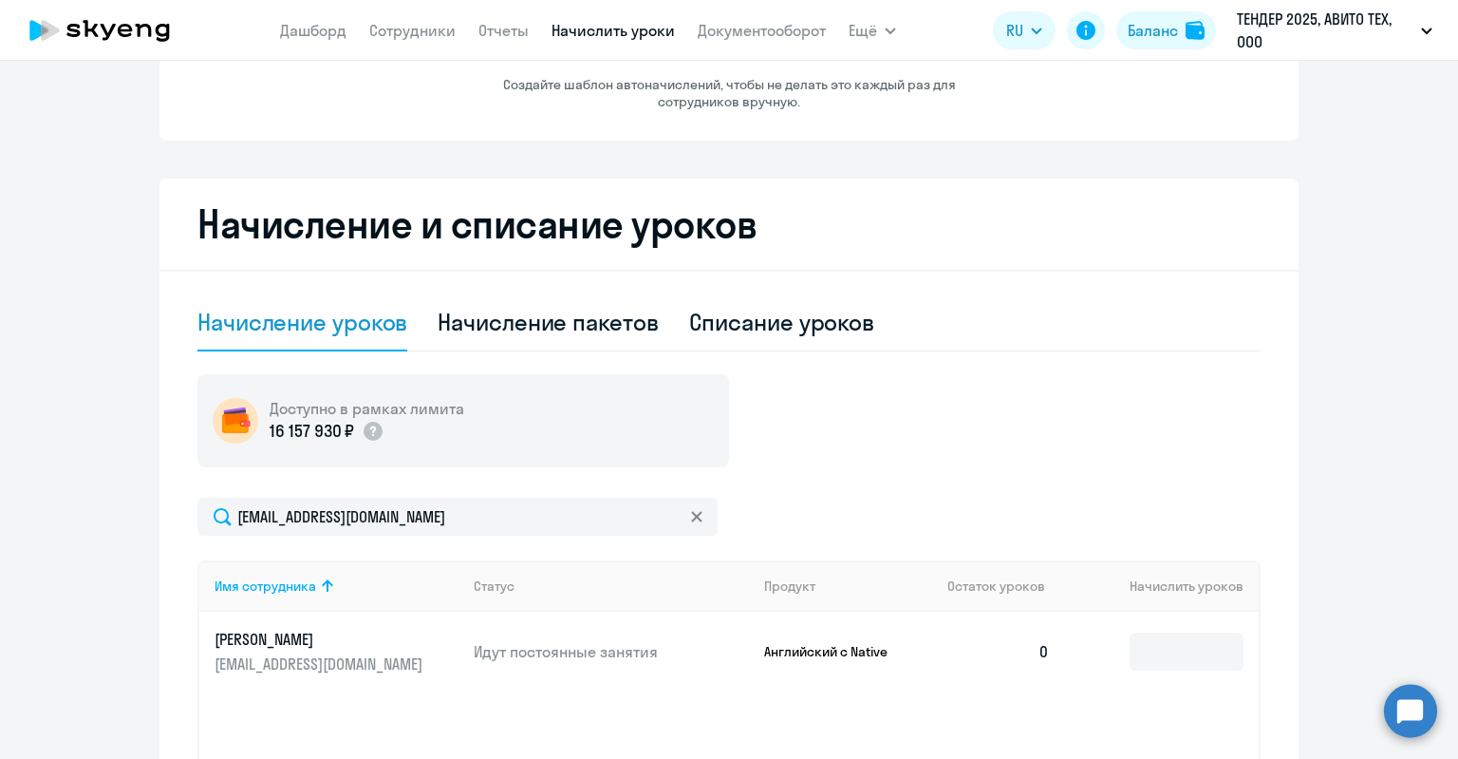
scroll to position [477, 0]
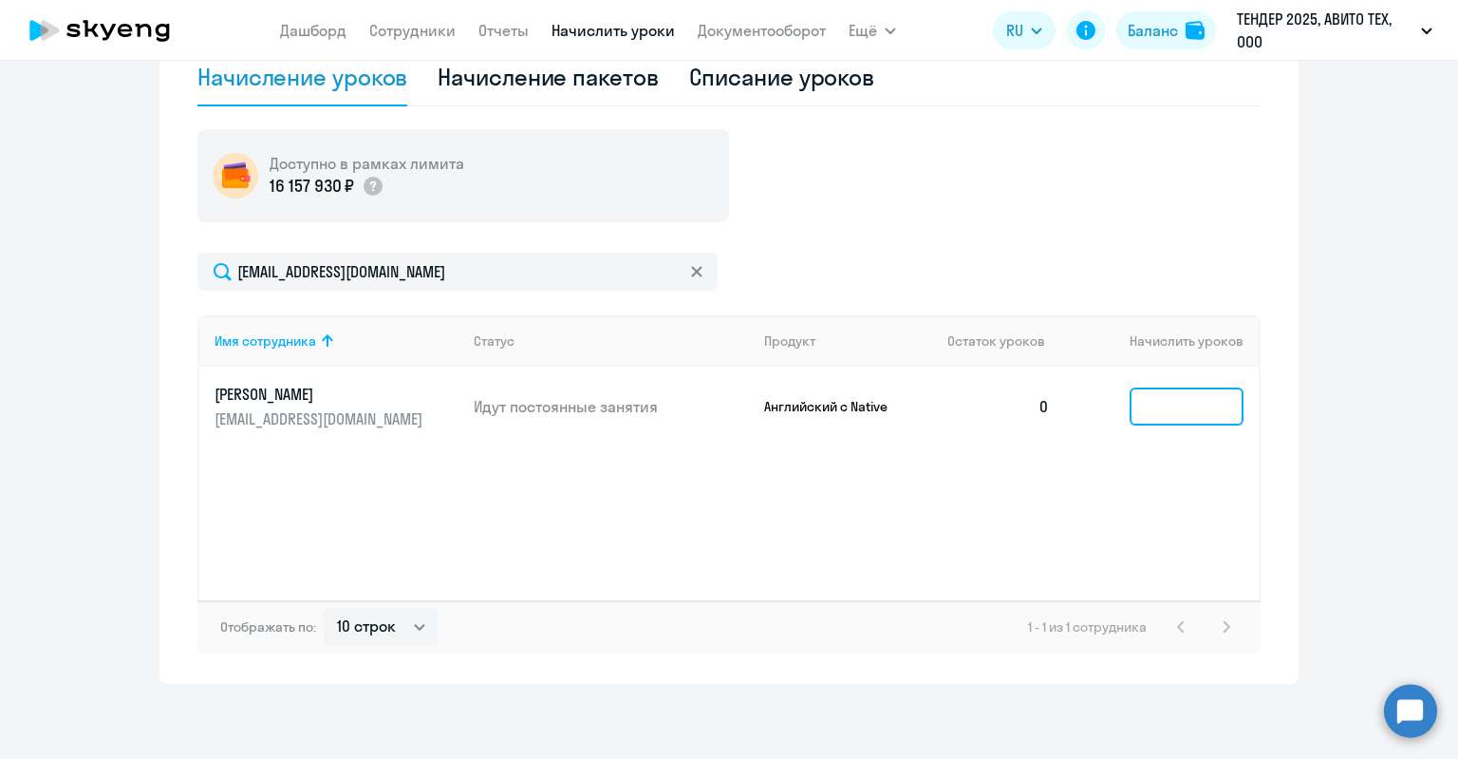
click at [1212, 414] on input at bounding box center [1187, 406] width 114 height 38
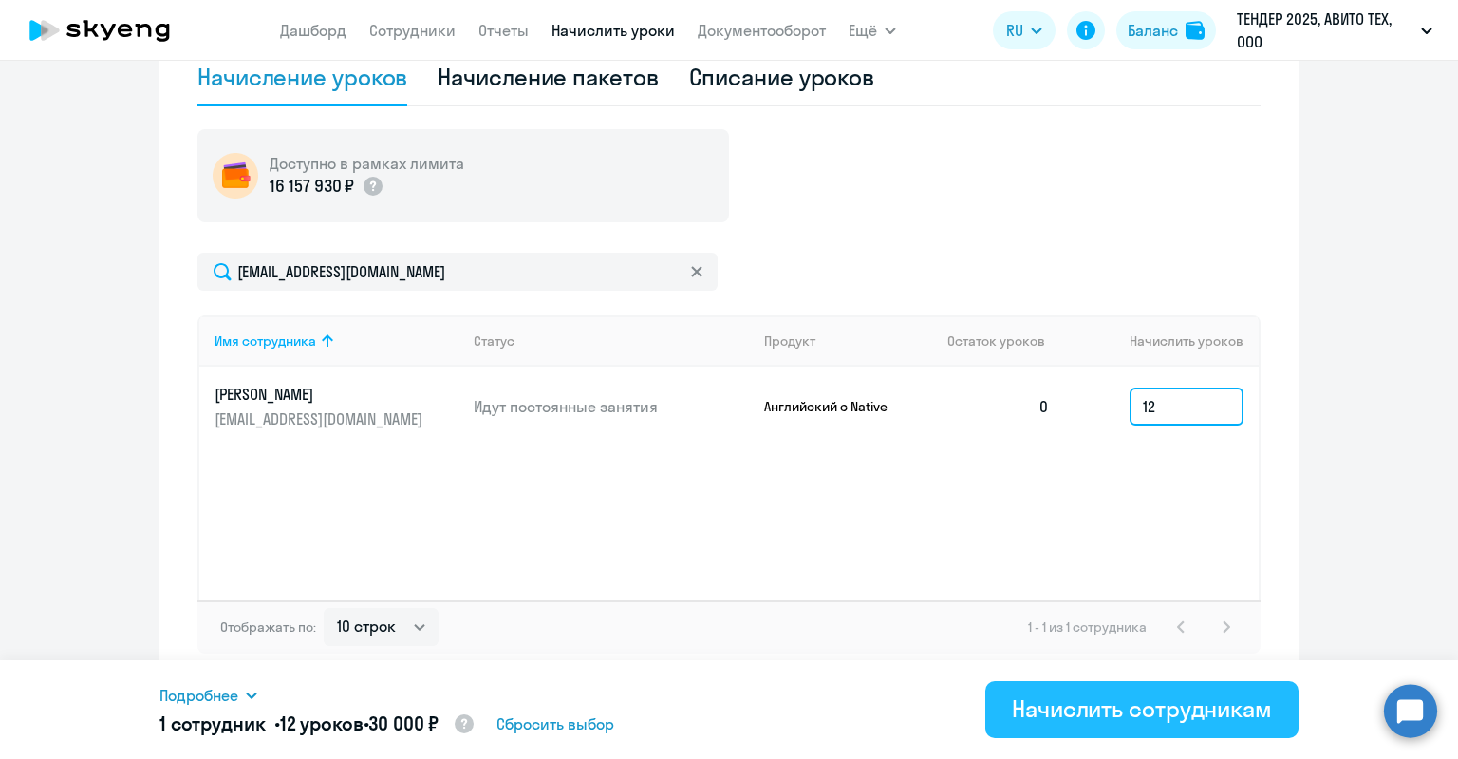
type input "12"
click at [1110, 694] on div "Начислить сотрудникам" at bounding box center [1142, 708] width 260 height 30
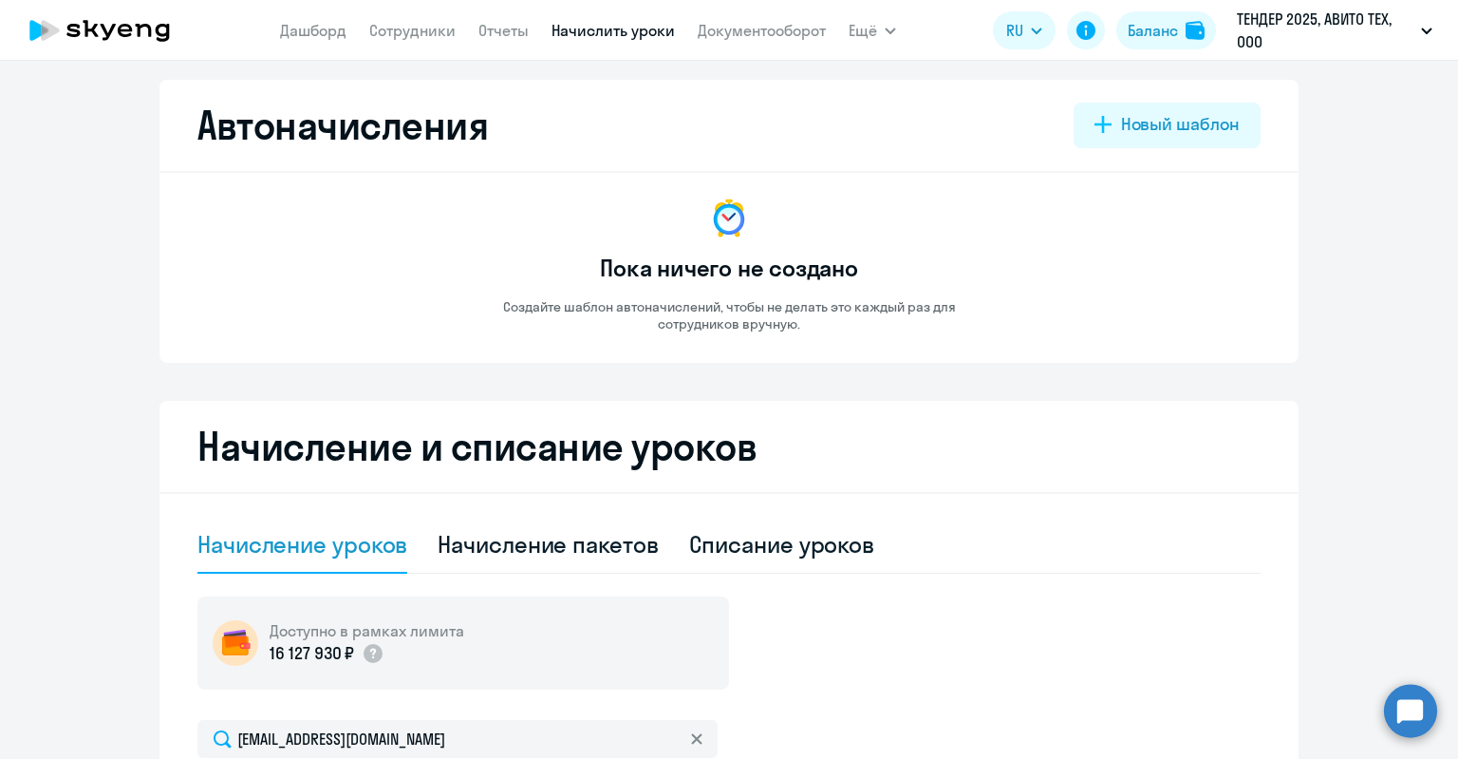
scroll to position [2, 0]
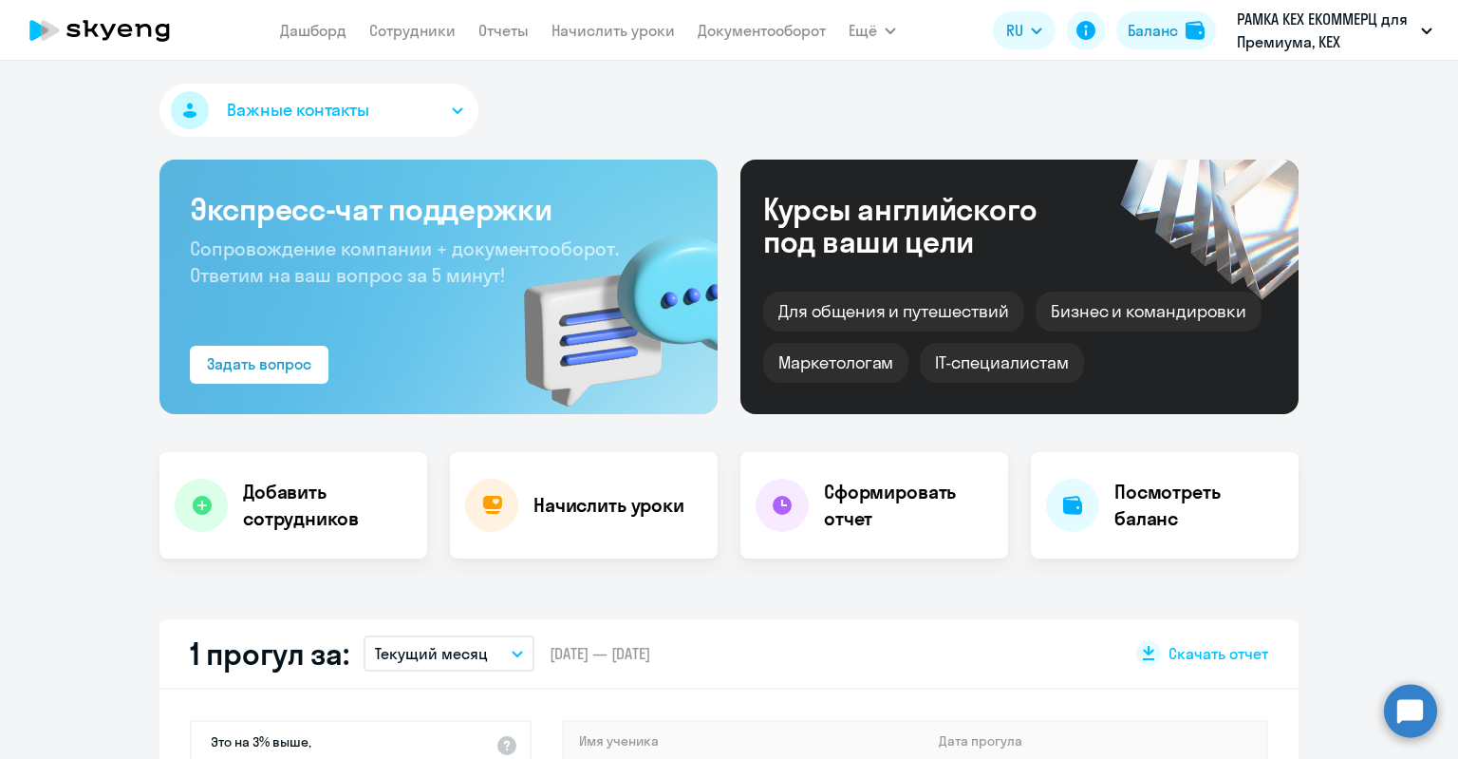
select select "30"
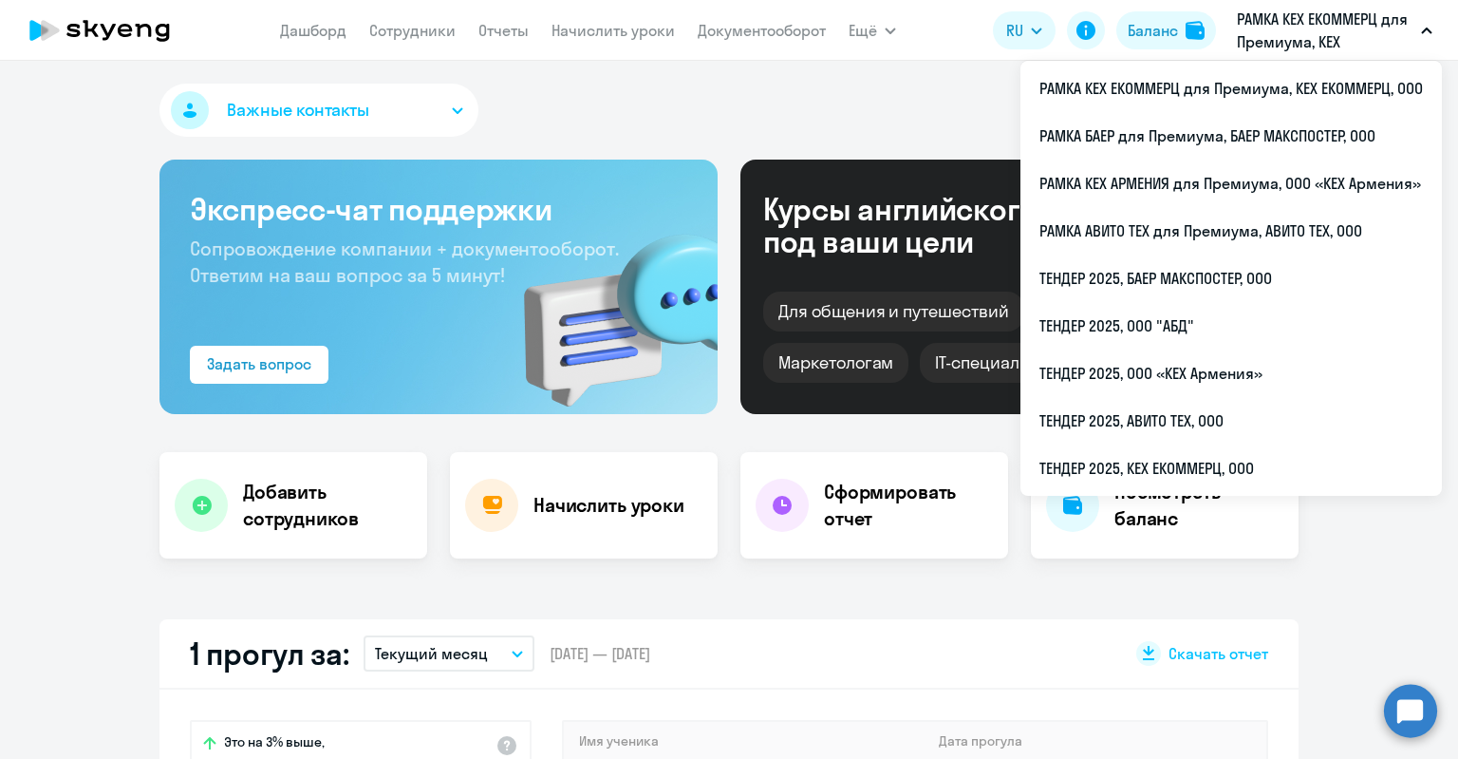
click at [1309, 30] on p "РАМКА КЕХ ЕКОММЕРЦ для Премиума, КЕХ ЕКОММЕРЦ, ООО" at bounding box center [1325, 31] width 177 height 46
click at [1286, 44] on p "РАМКА КЕХ ЕКОММЕРЦ для Премиума, КЕХ ЕКОММЕРЦ, ООО" at bounding box center [1325, 31] width 177 height 46
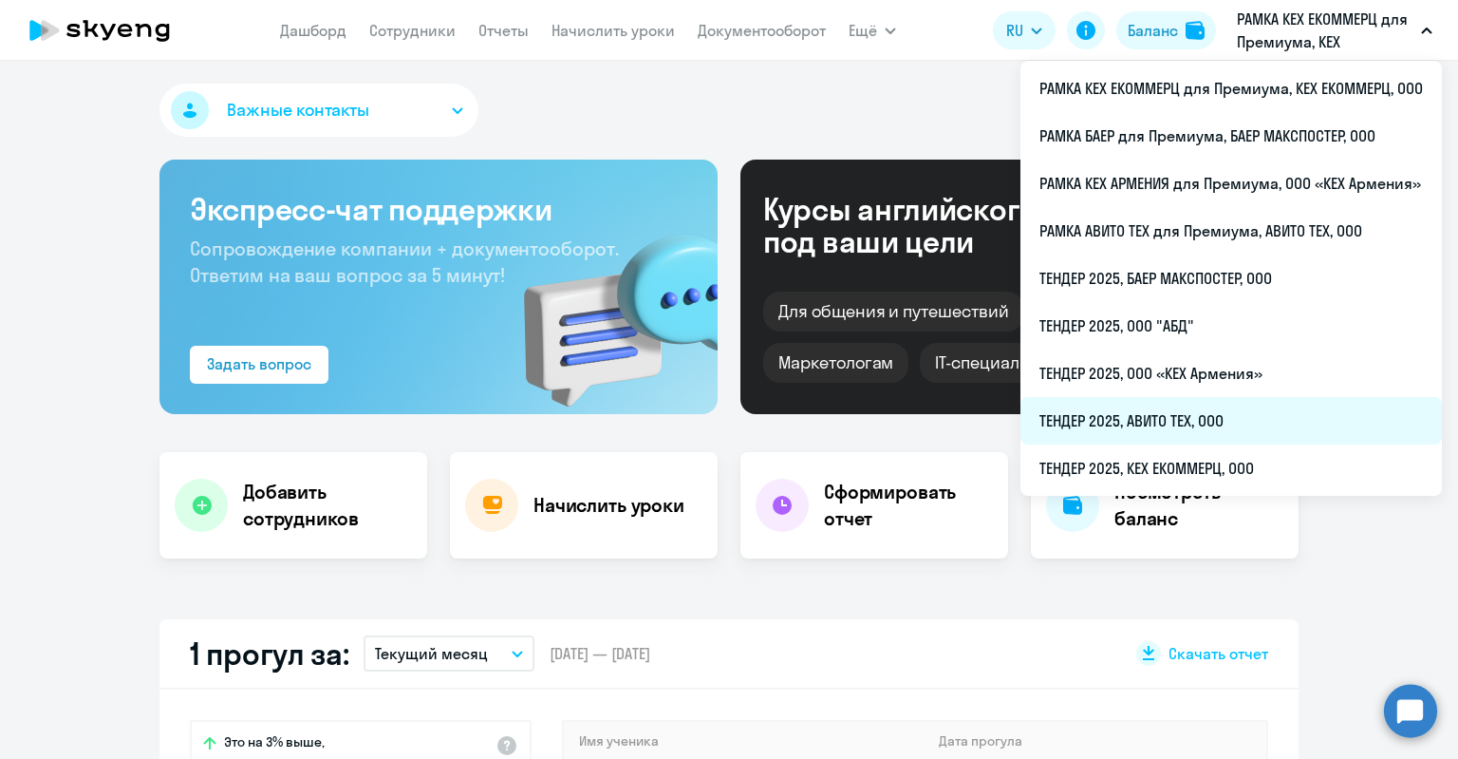
click at [1166, 428] on li "ТЕНДЕР 2025, АВИТО ТЕХ, ООО" at bounding box center [1232, 420] width 422 height 47
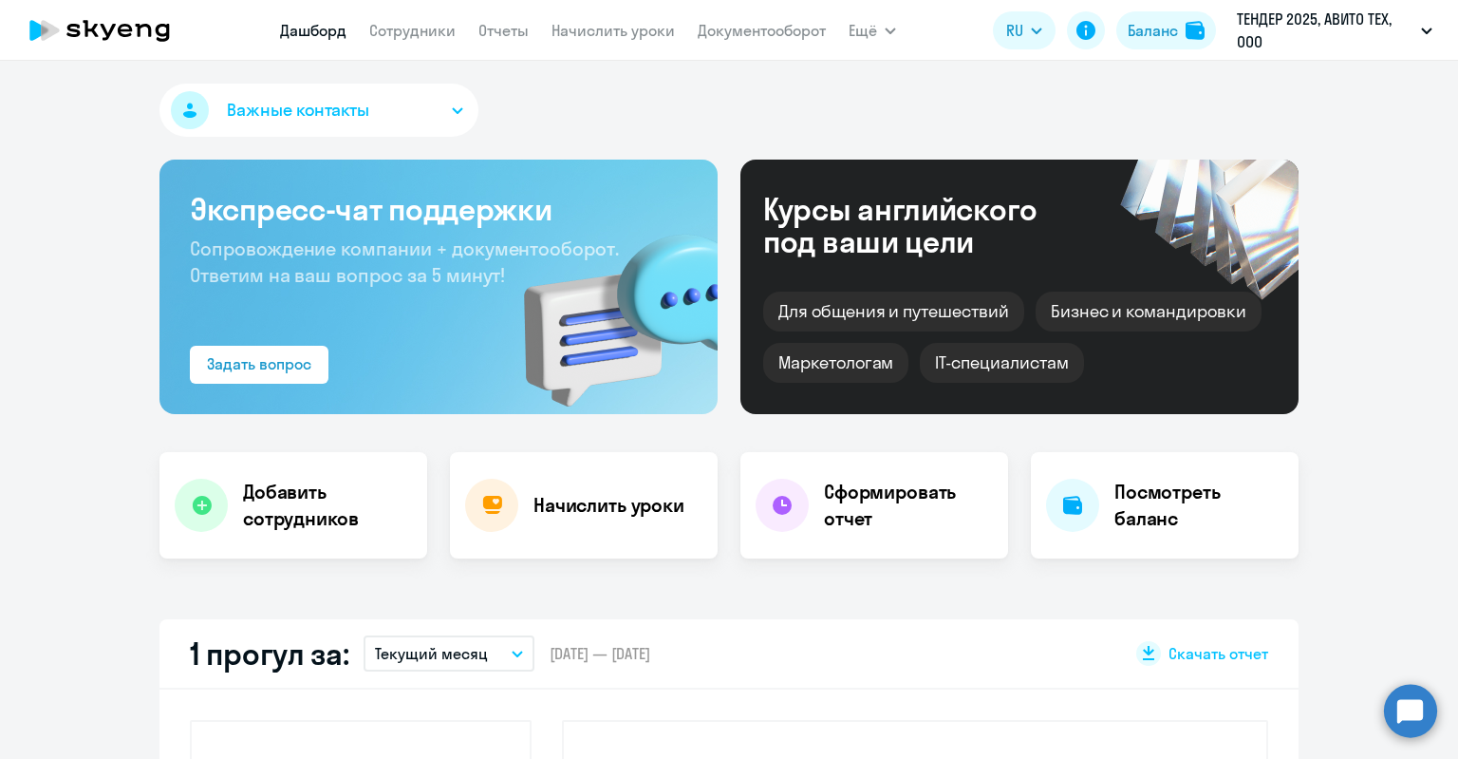
select select "30"
click at [439, 44] on nav "[PERSON_NAME] Отчеты Начислить уроки Документооборот" at bounding box center [553, 30] width 546 height 38
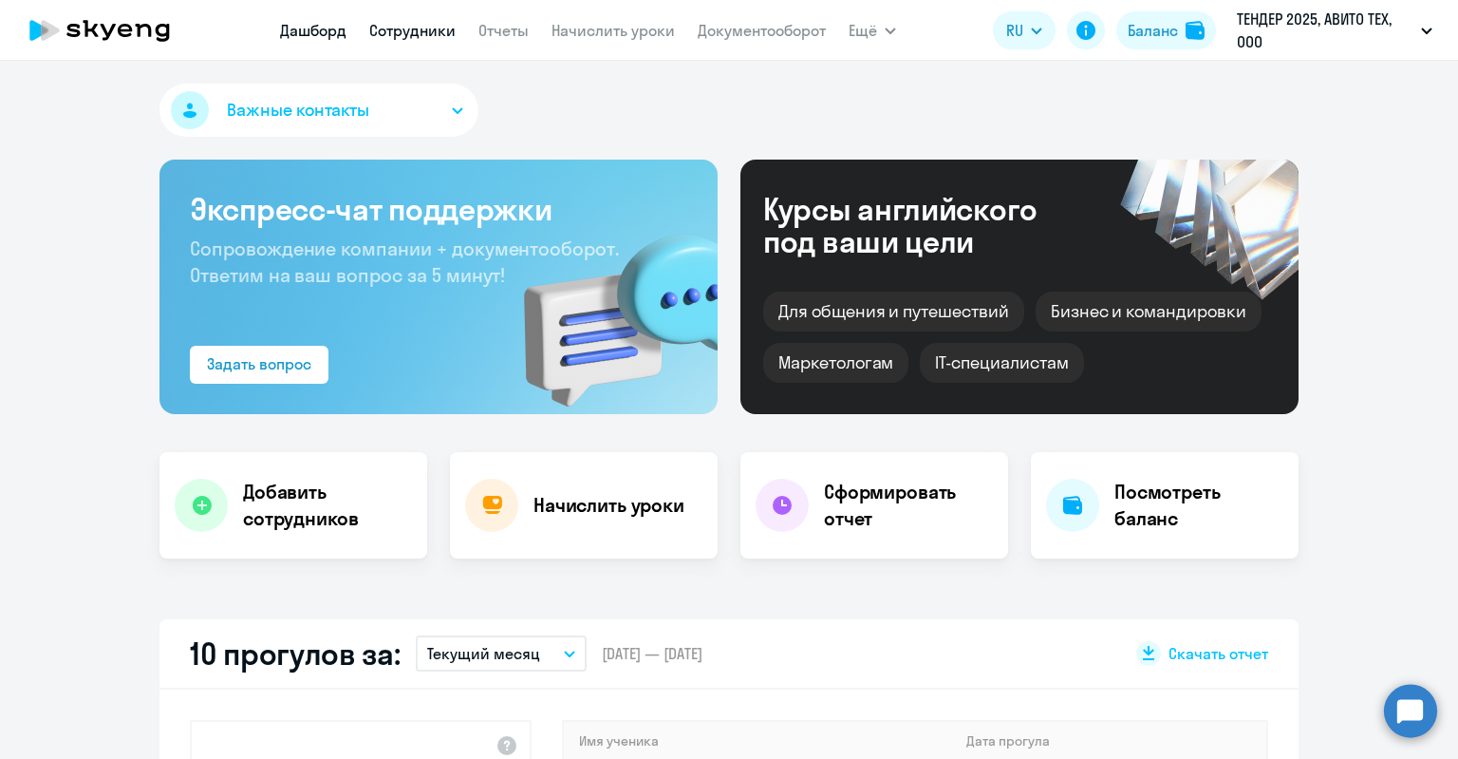
click at [430, 32] on link "Сотрудники" at bounding box center [412, 30] width 86 height 19
select select "30"
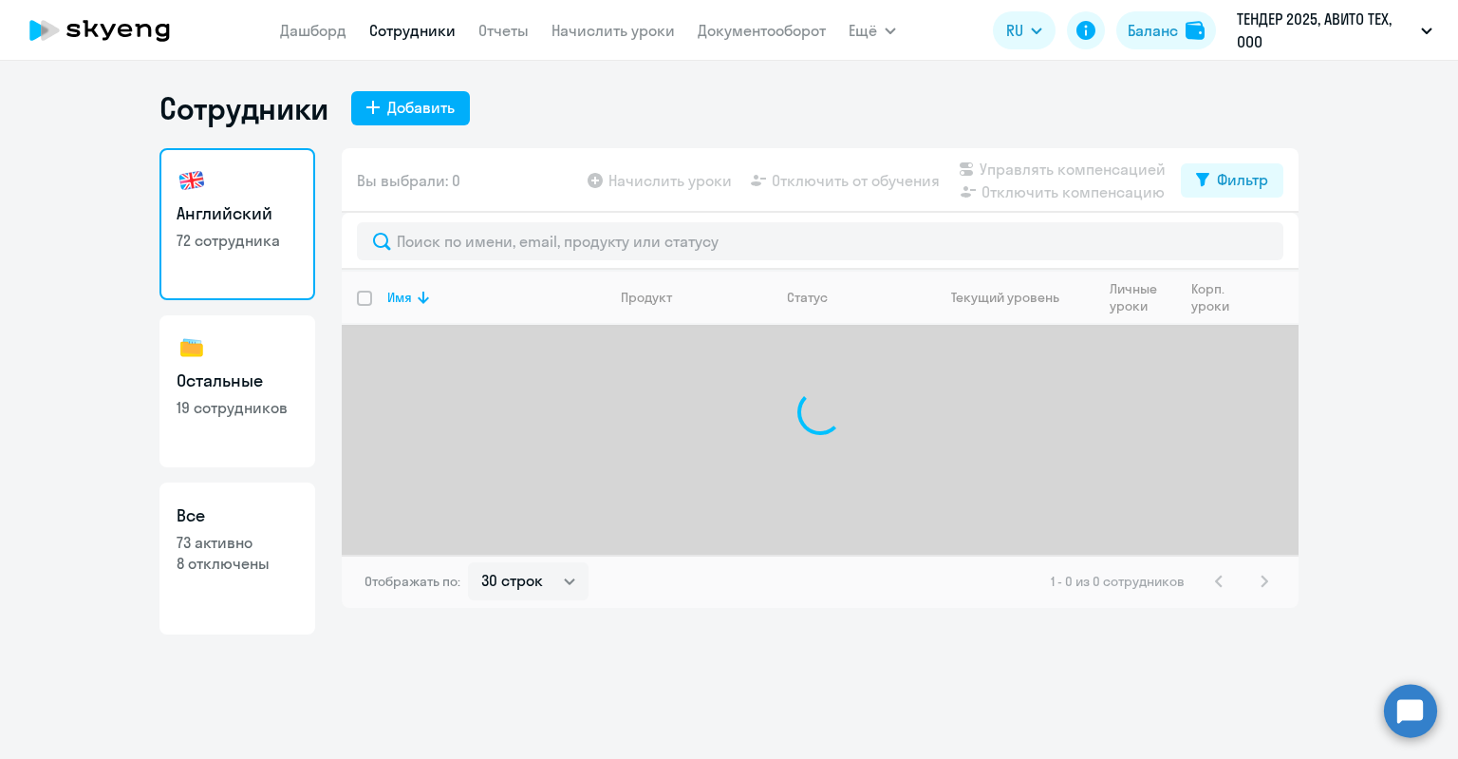
click at [273, 475] on div "Английский 72 сотрудника Остальные 19 сотрудников Все 73 активно 8 отключены" at bounding box center [238, 391] width 156 height 486
click at [253, 516] on h3 "Все" at bounding box center [238, 515] width 122 height 25
select select "30"
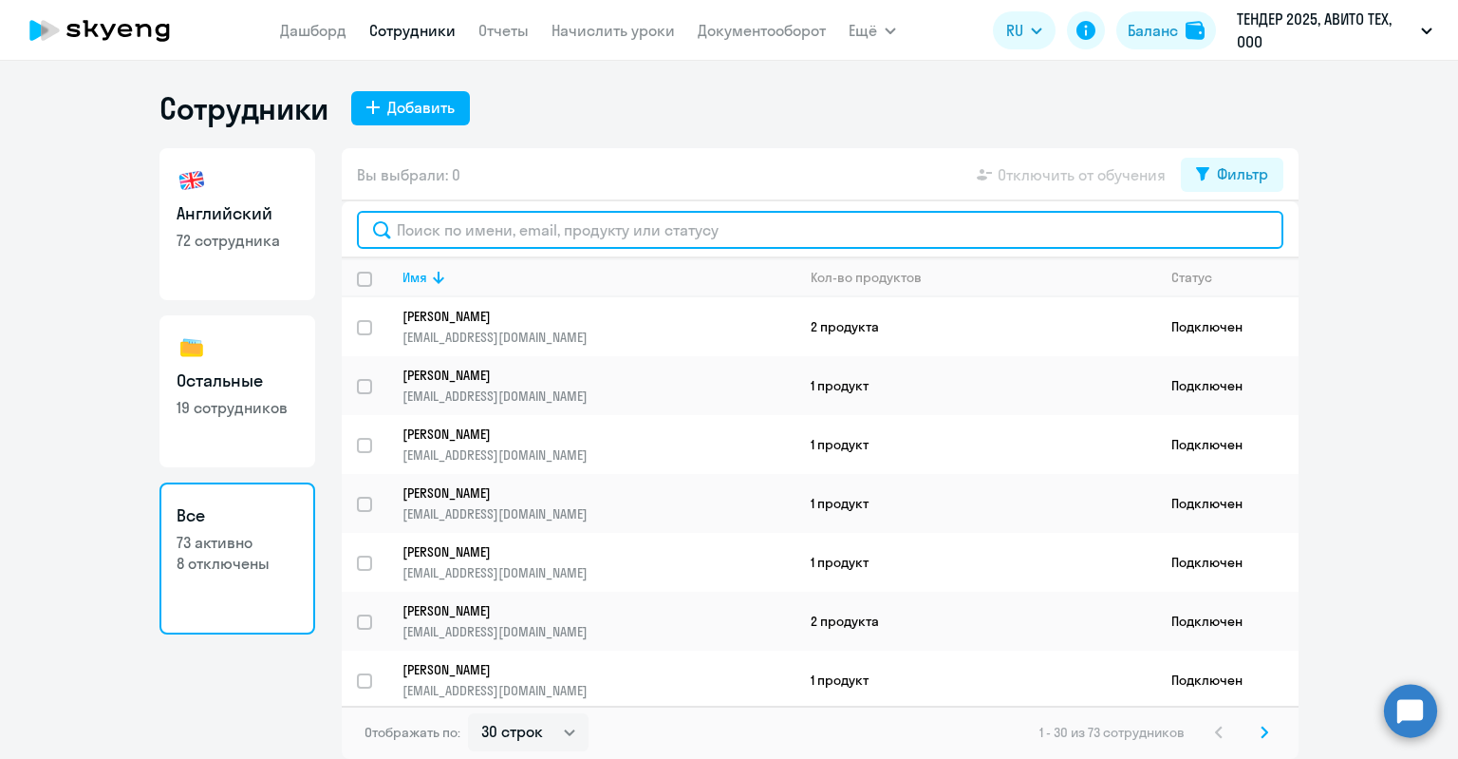
click at [438, 233] on input "text" at bounding box center [820, 230] width 927 height 38
paste input "mailto:[EMAIL_ADDRESS][DOMAIN_NAME]"
drag, startPoint x: 446, startPoint y: 230, endPoint x: 300, endPoint y: 227, distance: 146.2
click at [297, 230] on div "Английский 72 сотрудника Остальные 19 сотрудников Все 73 активно 8 отключены Вы…" at bounding box center [729, 453] width 1139 height 611
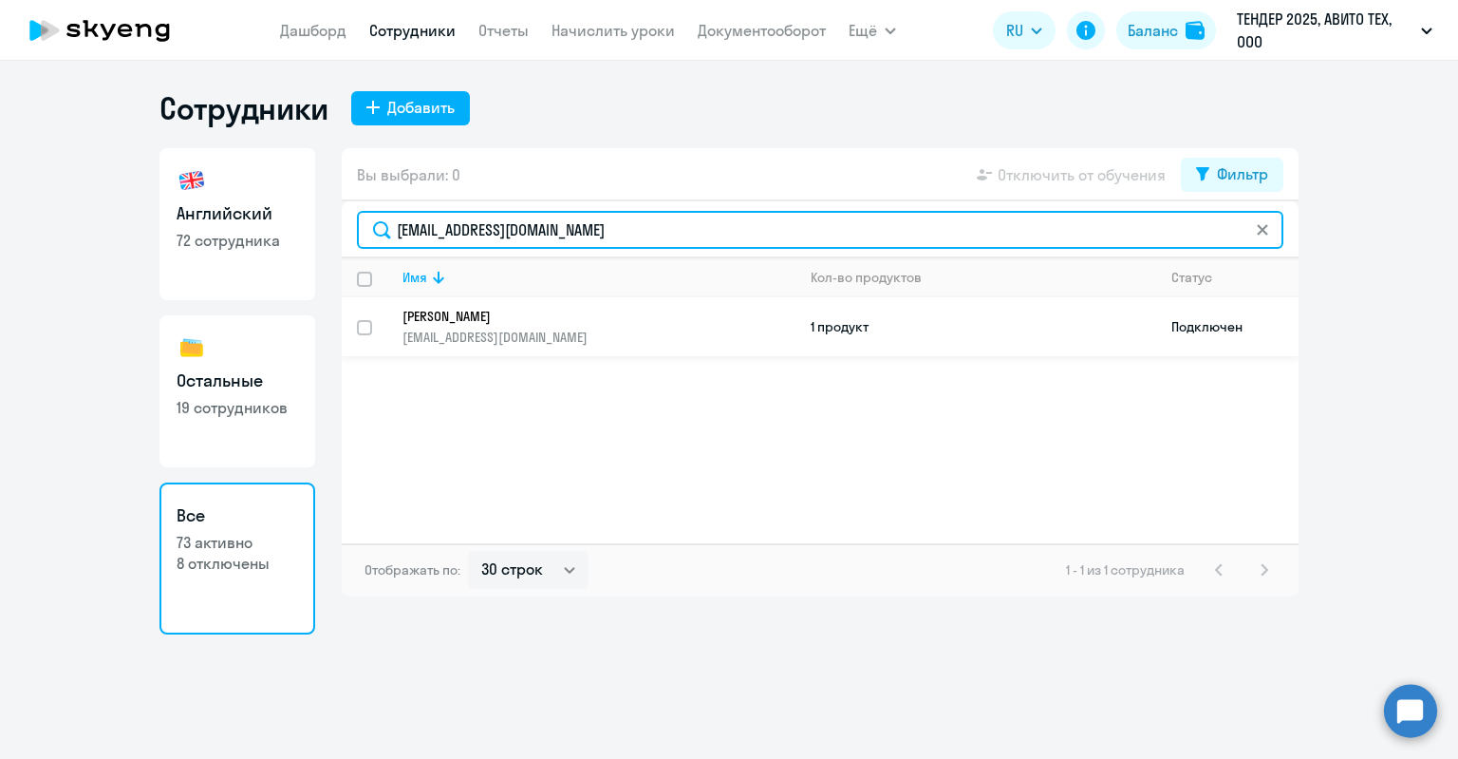
type input "[EMAIL_ADDRESS][DOMAIN_NAME]"
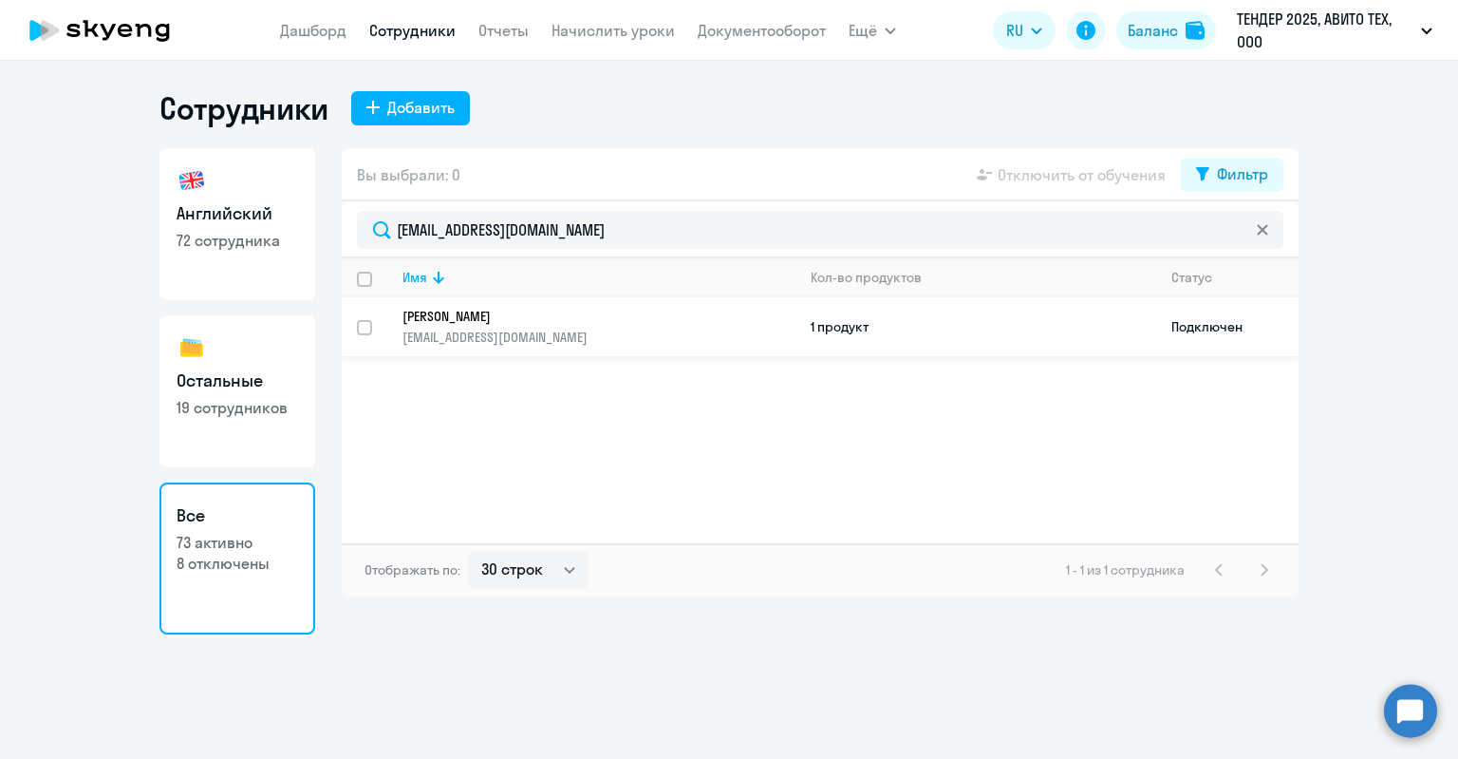
click at [626, 329] on p "[EMAIL_ADDRESS][DOMAIN_NAME]" at bounding box center [599, 337] width 392 height 17
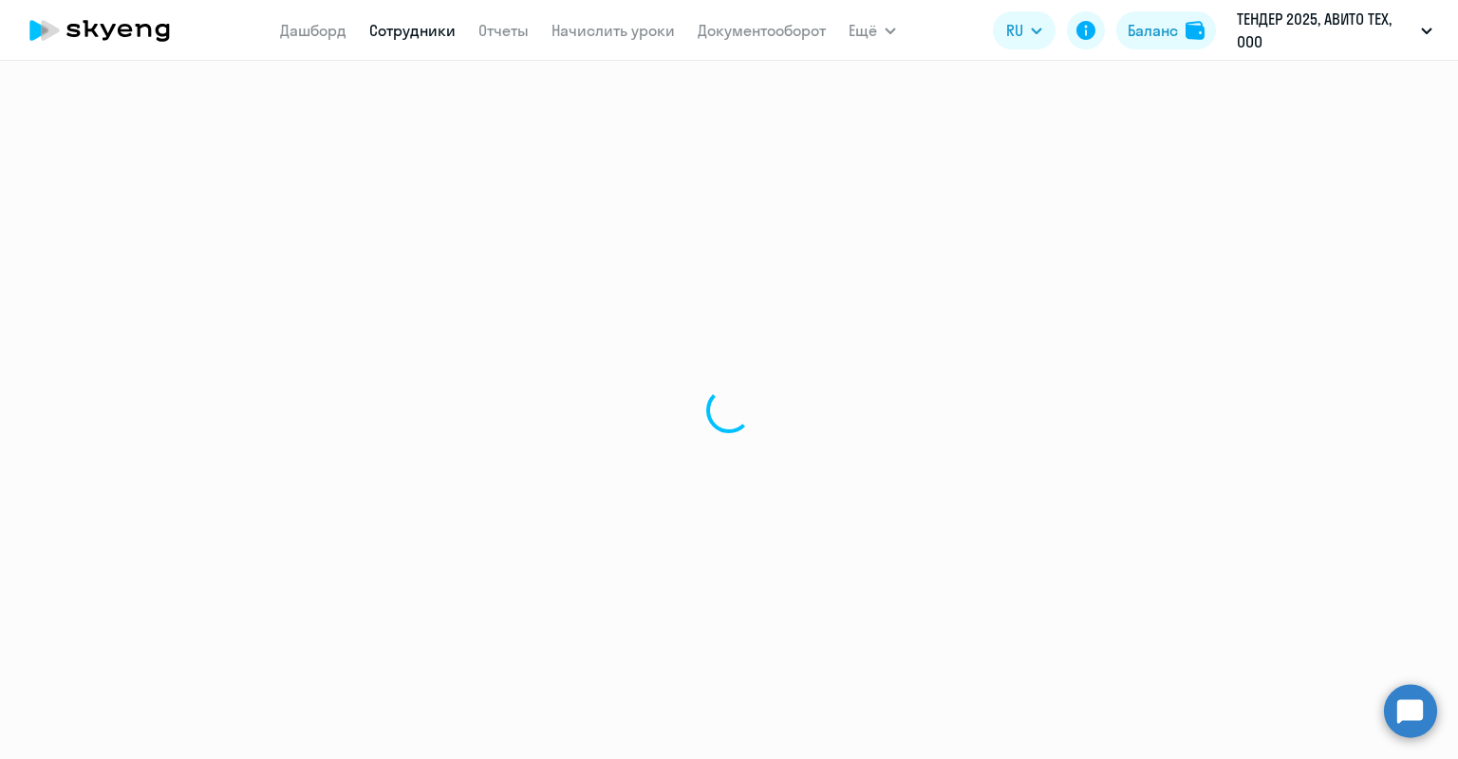
select select "english"
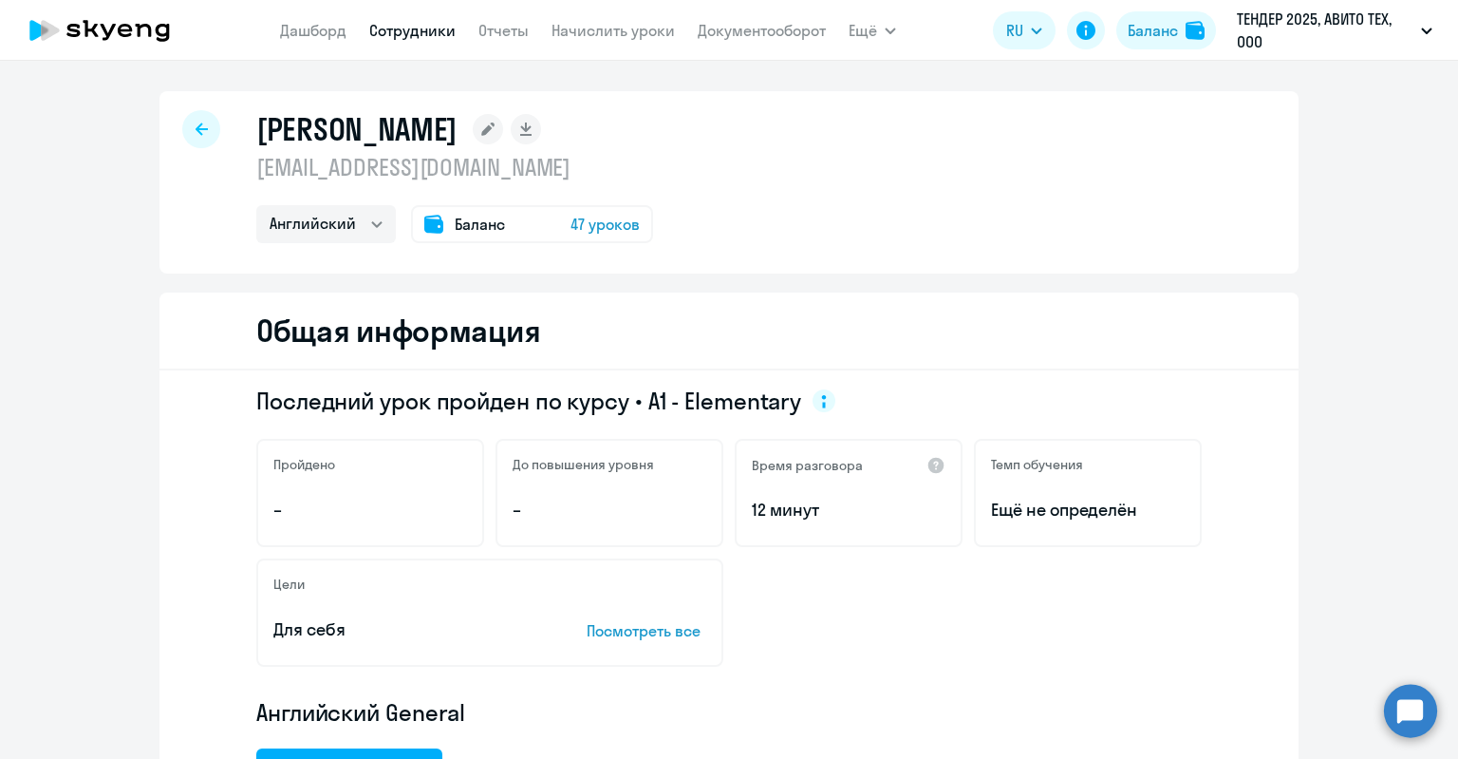
click at [555, 223] on div "Баланс 47 уроков" at bounding box center [532, 224] width 242 height 38
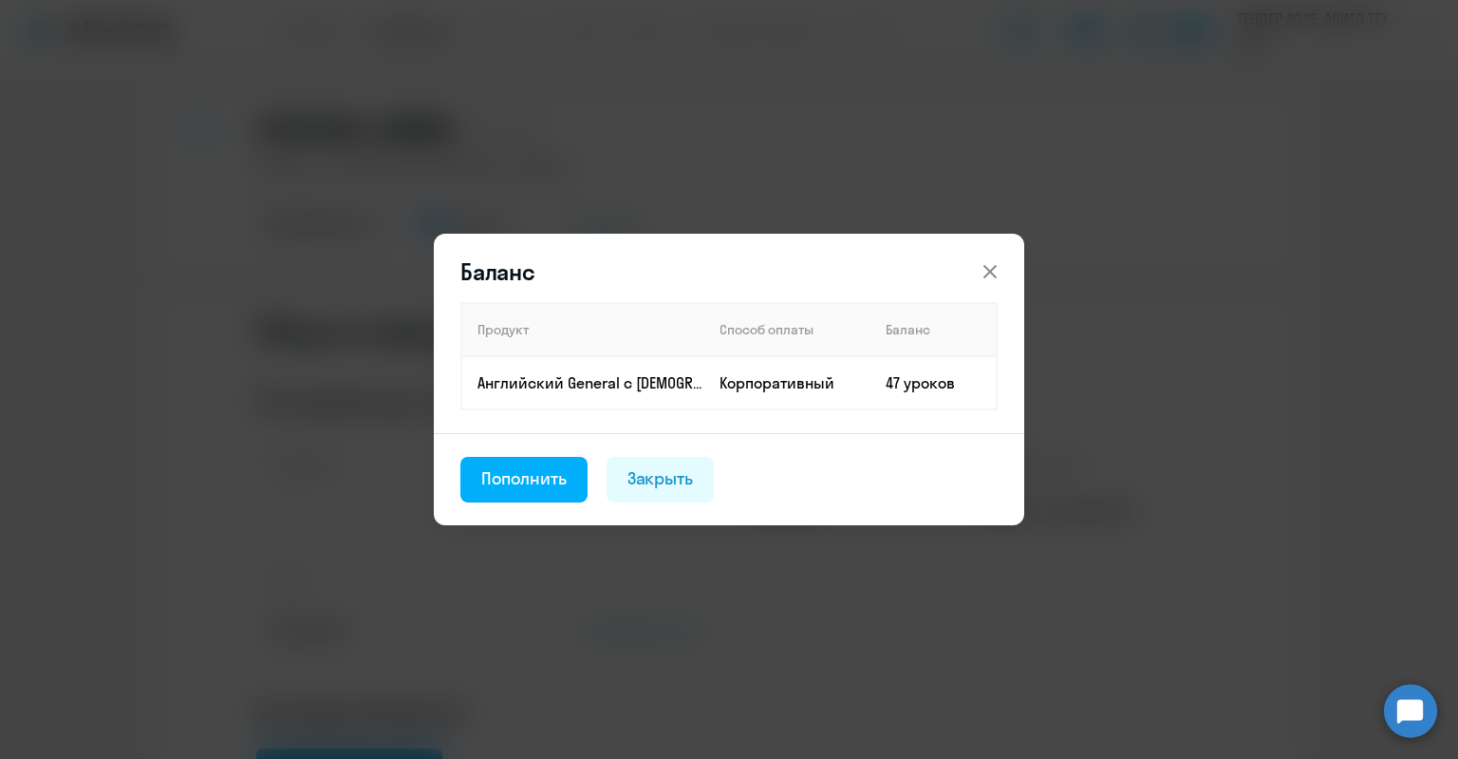
click at [605, 157] on div "Баланс Продукт Способ оплаты Баланс Английский General с [DEMOGRAPHIC_DATA] пре…" at bounding box center [729, 380] width 919 height 532
